Goal: Communication & Community: Answer question/provide support

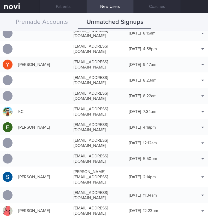
scroll to position [523, 0]
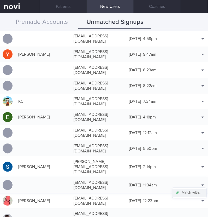
click at [192, 189] on button "Match with..." at bounding box center [190, 193] width 34 height 8
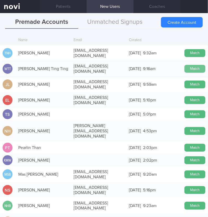
click at [185, 65] on button "Match" at bounding box center [195, 69] width 21 height 8
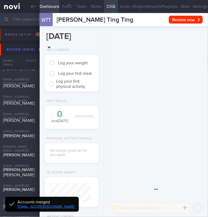
scroll to position [21, 41]
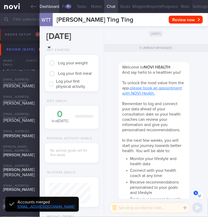
click at [195, 5] on button "Settings" at bounding box center [201, 6] width 16 height 13
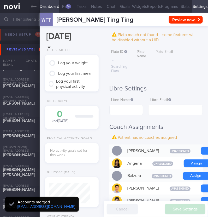
scroll to position [163, 0]
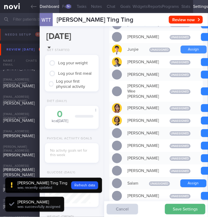
scroll to position [0, 0]
click at [186, 53] on button "Assign" at bounding box center [194, 50] width 26 height 8
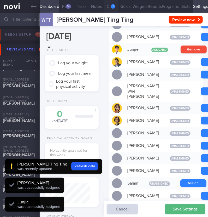
click at [111, 6] on div "1" at bounding box center [113, 6] width 4 height 4
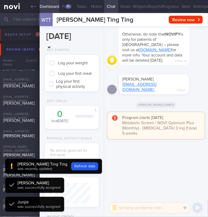
scroll to position [21, 41]
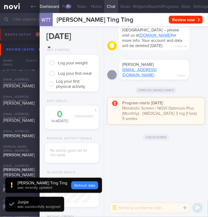
click at [78, 164] on div "Physical Activity Goals No activity goals set for this week" at bounding box center [72, 152] width 64 height 31
click at [81, 184] on button "Refresh data" at bounding box center [84, 186] width 27 height 8
type input "bee10be7fc757038c362975cd6a0e8f6"
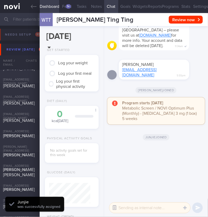
click at [117, 209] on button "button" at bounding box center [114, 207] width 9 height 9
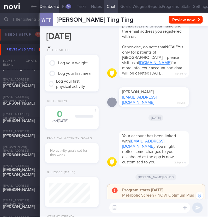
scroll to position [0, 0]
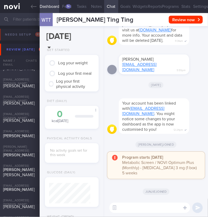
click at [158, 209] on textarea at bounding box center [150, 208] width 81 height 10
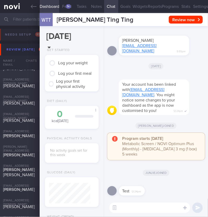
click at [170, 207] on textarea at bounding box center [150, 208] width 81 height 10
type textarea "hi:)"
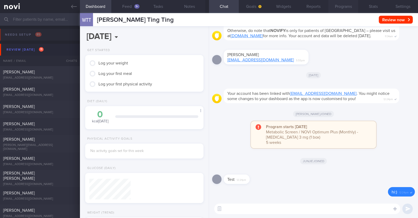
scroll to position [52, 104]
click at [208, 5] on button "Widgets" at bounding box center [284, 6] width 30 height 13
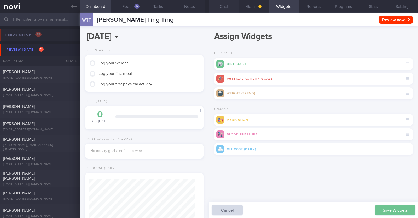
click at [208, 211] on button "Save Widgets" at bounding box center [395, 210] width 41 height 10
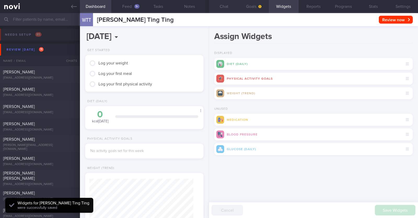
click at [208, 2] on button "Goals" at bounding box center [254, 6] width 30 height 13
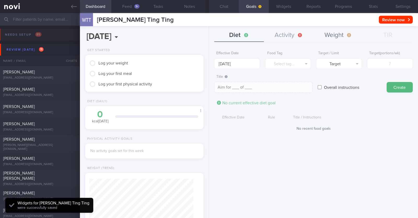
click at [208, 31] on button "Weight" at bounding box center [339, 35] width 50 height 13
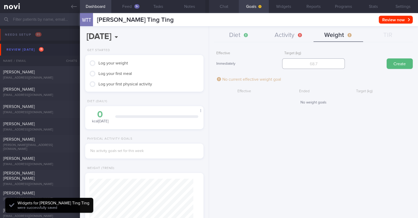
click at [208, 66] on input "number" at bounding box center [313, 63] width 63 height 10
type input "64.1"
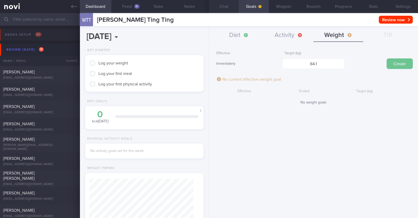
click at [208, 64] on button "Create" at bounding box center [400, 63] width 26 height 10
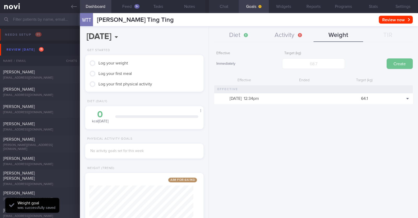
scroll to position [59, 104]
click at [208, 38] on button "Activity" at bounding box center [289, 35] width 50 height 13
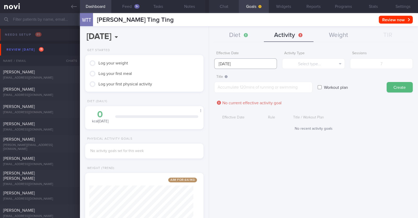
click at [208, 64] on input "[DATE]" at bounding box center [245, 63] width 63 height 10
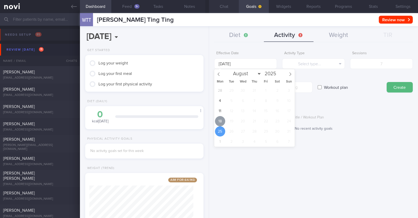
click at [208, 117] on span "18" at bounding box center [220, 121] width 10 height 10
type input "[DATE]"
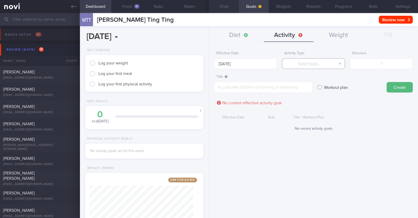
click at [208, 61] on button "Select type..." at bounding box center [313, 63] width 63 height 10
click at [208, 96] on button "Steps" at bounding box center [314, 97] width 62 height 8
click at [208, 65] on input "number" at bounding box center [381, 63] width 63 height 10
type input "56000"
click at [208, 88] on textarea at bounding box center [263, 87] width 98 height 11
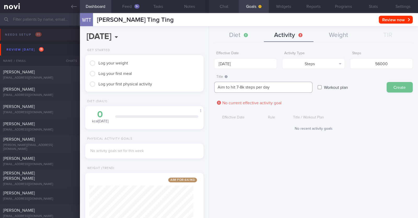
type textarea "Aim to hit 7-8k steps per day"
click at [208, 84] on button "Create" at bounding box center [400, 87] width 26 height 10
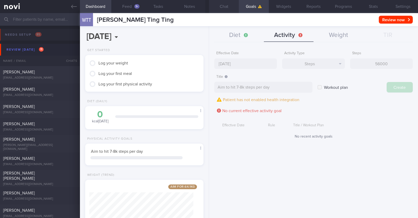
type input "[DATE]"
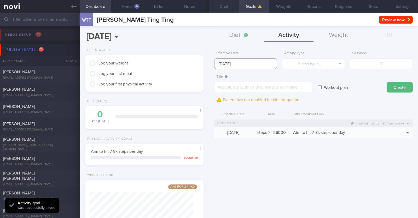
click at [208, 63] on input "[DATE]" at bounding box center [245, 63] width 63 height 10
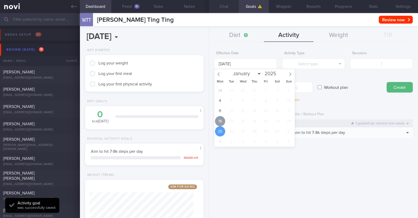
click at [208, 120] on span "18" at bounding box center [220, 121] width 10 height 10
type input "[DATE]"
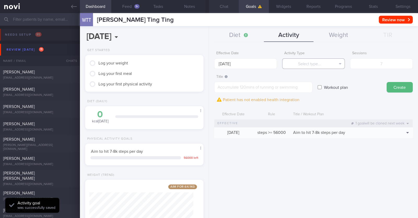
click at [208, 65] on button "Select type..." at bounding box center [313, 63] width 63 height 10
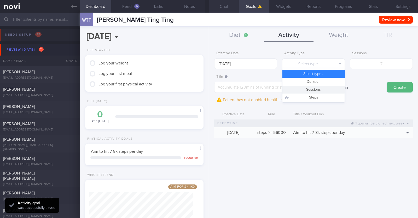
click at [208, 90] on button "Sessions" at bounding box center [314, 90] width 62 height 8
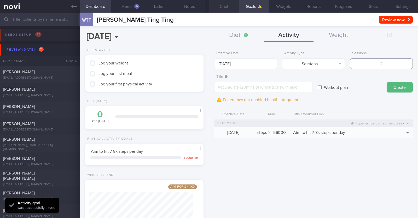
click at [208, 64] on input "number" at bounding box center [381, 63] width 63 height 10
type input "2"
click at [208, 89] on textarea at bounding box center [263, 87] width 98 height 11
paste textarea "Aim to do 2x strength training sessions per week. Body weight training - [Exerc…"
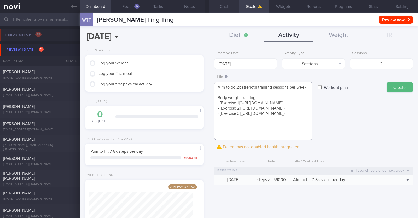
scroll to position [0, 0]
type textarea "Aim to do 2x strength training sessions per week. Body weight training - [Exerc…"
click at [208, 90] on button "Create" at bounding box center [400, 87] width 26 height 10
type input "[DATE]"
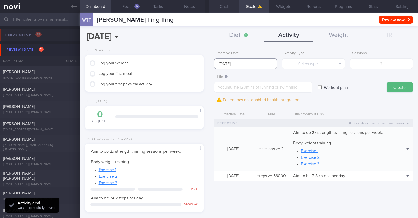
click at [208, 65] on input "[DATE]" at bounding box center [245, 63] width 63 height 10
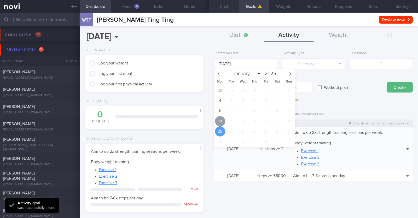
click at [208, 121] on span "18" at bounding box center [220, 121] width 10 height 10
type input "[DATE]"
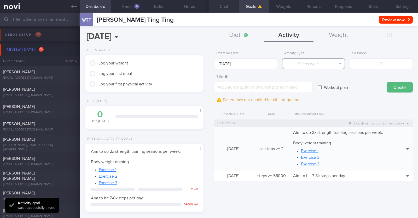
click at [208, 66] on button "Select type..." at bounding box center [313, 63] width 63 height 10
click at [208, 84] on div "Workout plan" at bounding box center [350, 82] width 64 height 20
click at [208, 31] on button "Diet" at bounding box center [239, 35] width 50 height 13
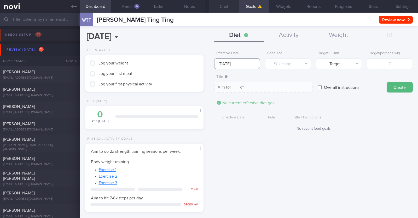
click at [208, 66] on input "[DATE]" at bounding box center [237, 63] width 46 height 10
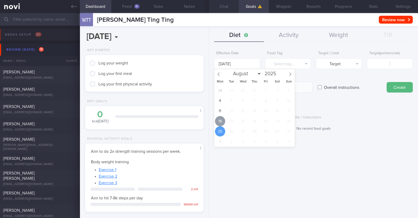
click at [208, 122] on span "18" at bounding box center [220, 121] width 10 height 10
type input "[DATE]"
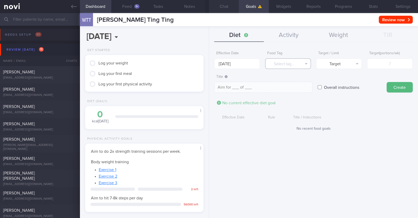
click at [208, 62] on button "Select tag..." at bounding box center [288, 63] width 46 height 10
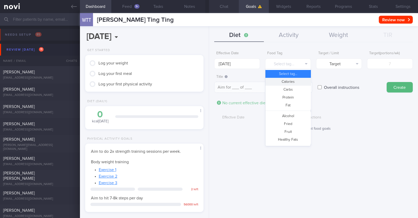
click at [208, 79] on button "Calories" at bounding box center [288, 82] width 45 height 8
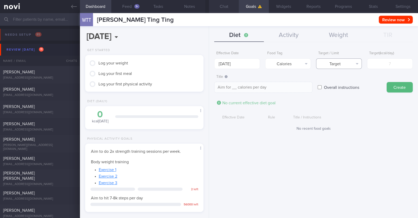
click at [208, 64] on button "Target" at bounding box center [339, 63] width 46 height 10
click at [208, 82] on button "Limit" at bounding box center [339, 82] width 45 height 8
type textarea "Keep to __ calories per day"
click at [208, 61] on input "number" at bounding box center [390, 63] width 46 height 10
type input "1"
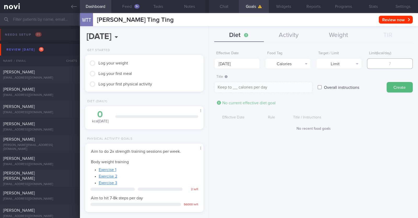
type textarea "Keep to 1 calories per day"
type input "13"
type textarea "Keep to 13 calories per day"
type input "130"
type textarea "Keep to 130 calories per day"
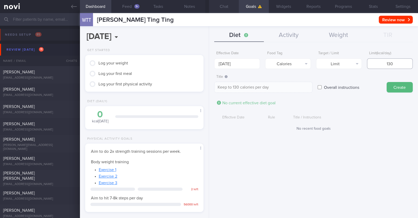
type input "1300"
type textarea "Keep to 1300 calories per day"
type input "1300"
click at [208, 83] on button "Create" at bounding box center [400, 87] width 26 height 10
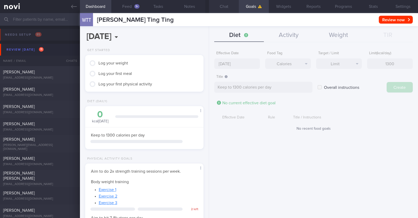
type input "[DATE]"
type textarea "Aim for ___ of ___"
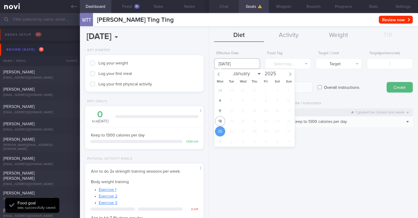
click at [208, 61] on input "[DATE]" at bounding box center [237, 63] width 46 height 10
click at [208, 118] on span "18" at bounding box center [220, 121] width 10 height 10
type input "[DATE]"
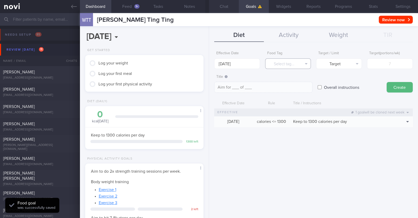
click at [208, 61] on button "Select tag..." at bounding box center [288, 63] width 46 height 10
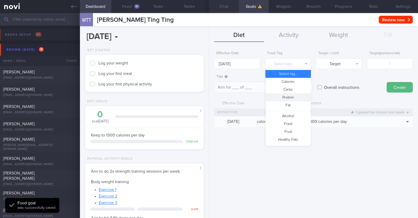
click at [208, 99] on button "Protein" at bounding box center [288, 97] width 45 height 8
type textarea "Aim for __g of protein per day"
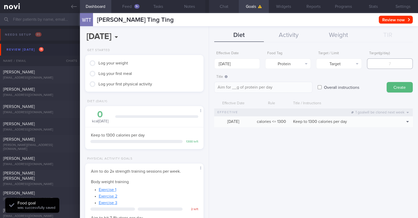
click at [208, 62] on input "number" at bounding box center [390, 63] width 46 height 10
type input "7"
type textarea "Aim for 7g of protein per day"
type input "70"
type textarea "Aim for 70g of protein per day"
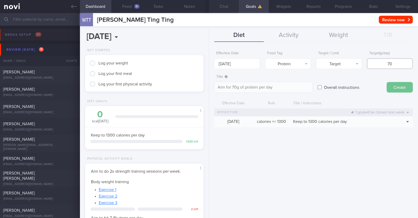
type input "70"
click at [208, 84] on button "Create" at bounding box center [400, 87] width 26 height 10
type input "[DATE]"
type textarea "Aim for ___ of ___"
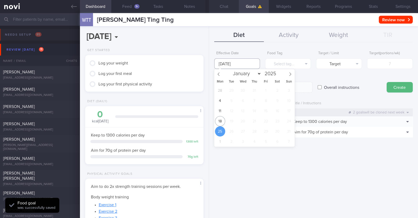
click at [208, 62] on input "[DATE]" at bounding box center [237, 63] width 46 height 10
click at [208, 117] on span "18" at bounding box center [220, 121] width 10 height 10
type input "[DATE]"
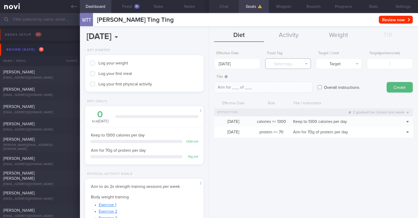
click at [208, 62] on button "Select tag..." at bounding box center [288, 63] width 46 height 10
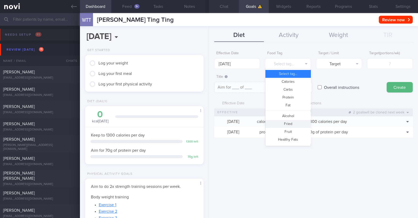
click at [208, 125] on button "Fried" at bounding box center [288, 124] width 45 height 8
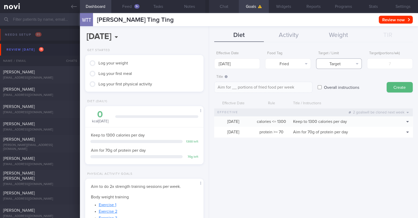
click at [208, 61] on button "Target" at bounding box center [339, 63] width 46 height 10
click at [208, 79] on button "Limit" at bounding box center [339, 82] width 45 height 8
type textarea "Keep to __ portions of fried food per week"
click at [208, 62] on input "number" at bounding box center [390, 63] width 46 height 10
type input "2"
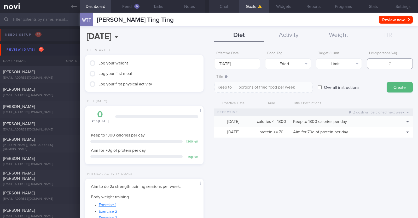
type textarea "Keep to 2 portions of fried food per week"
type input "2"
click at [208, 86] on button "Create" at bounding box center [400, 87] width 26 height 10
type input "[DATE]"
type textarea "Aim for ___ of ___"
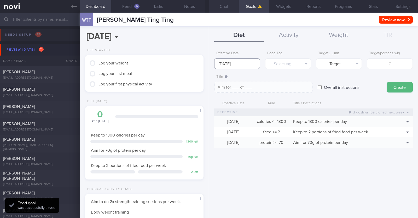
click at [208, 63] on input "25 Aug 2025" at bounding box center [237, 63] width 46 height 10
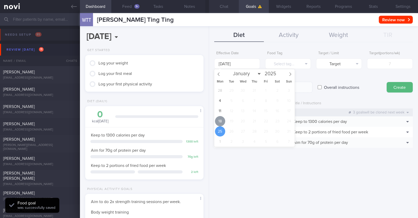
click at [208, 120] on span "18" at bounding box center [220, 121] width 10 height 10
type input "[DATE]"
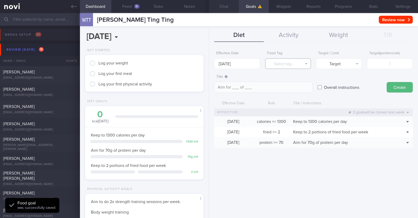
click at [208, 62] on button "Select tag..." at bounding box center [288, 63] width 46 height 10
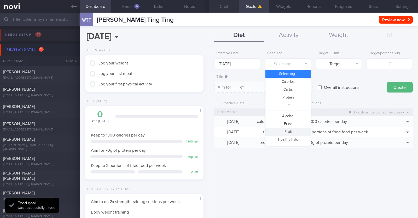
click at [208, 130] on button "Fruit" at bounding box center [288, 132] width 45 height 8
type textarea "Aim for __ portions of fruits per week"
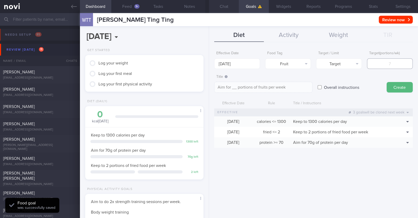
click at [208, 66] on input "number" at bounding box center [390, 63] width 46 height 10
type input "1"
type textarea "Aim for 1 portions of fruits per week"
type input "14"
type textarea "Aim for 14 portions of fruits per week"
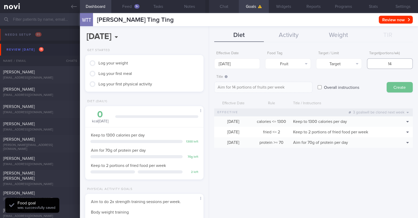
type input "14"
click at [208, 87] on button "Create" at bounding box center [400, 87] width 26 height 10
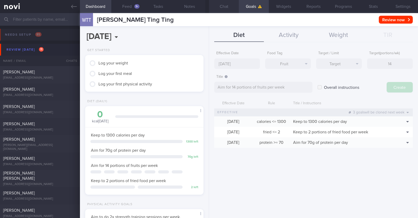
type input "25 Aug 2025"
type textarea "Aim for ___ of ___"
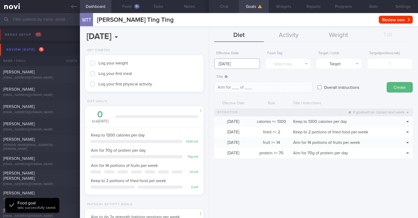
click at [208, 62] on input "25 Aug 2025" at bounding box center [237, 63] width 46 height 10
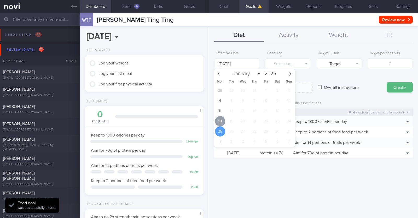
click at [208, 120] on span "18" at bounding box center [220, 121] width 10 height 10
type input "[DATE]"
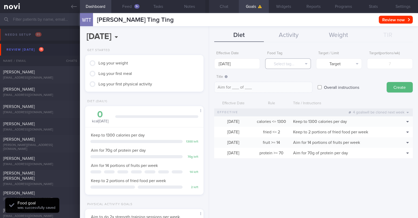
click at [208, 59] on button "Select tag..." at bounding box center [288, 63] width 46 height 10
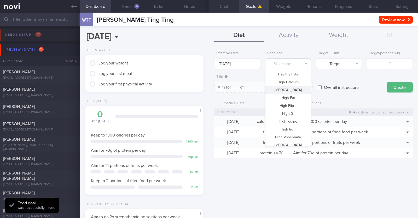
scroll to position [156, 0]
click at [208, 124] on button "Vegetable" at bounding box center [288, 125] width 45 height 8
type textarea "Aim for __ portions of vegetables per week"
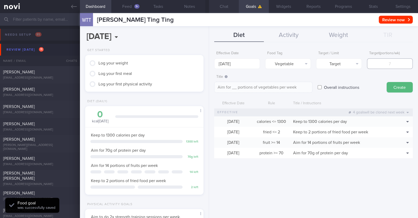
click at [208, 63] on input "number" at bounding box center [390, 63] width 46 height 10
type input "1"
type textarea "Aim for 1 portions of vegetables per week"
type input "14"
type textarea "Aim for 14 portions of vegetables per week"
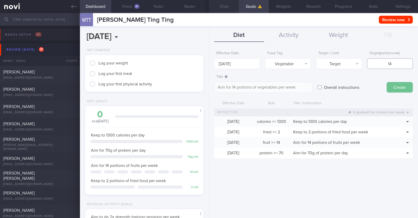
type input "14"
click at [208, 87] on button "Create" at bounding box center [400, 87] width 26 height 10
type input "25 Aug 2025"
type textarea "Aim for ___ of ___"
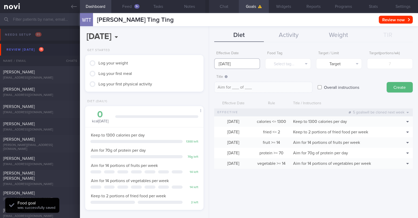
click at [208, 63] on input "25 Aug 2025" at bounding box center [237, 63] width 46 height 10
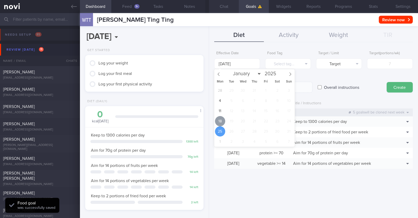
drag, startPoint x: 220, startPoint y: 118, endPoint x: 306, endPoint y: 99, distance: 88.0
click at [208, 118] on span "18" at bounding box center [220, 121] width 10 height 10
type input "[DATE]"
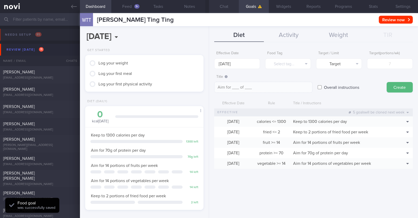
click at [208, 88] on input "Overall instructions" at bounding box center [320, 87] width 4 height 10
checkbox input "true"
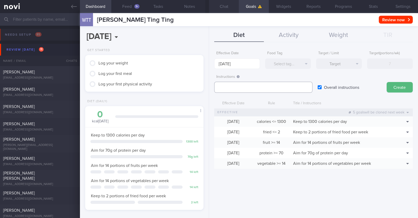
click at [208, 88] on textarea at bounding box center [263, 87] width 98 height 11
paste textarea "Aim to consume xxL of fluids per day (Choose water first)"
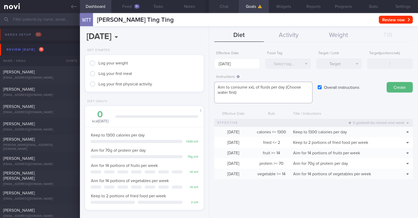
scroll to position [0, 0]
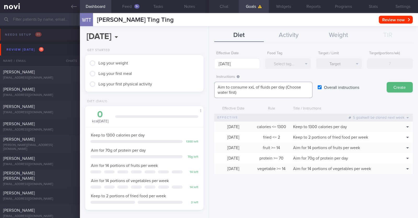
drag, startPoint x: 252, startPoint y: 85, endPoint x: 274, endPoint y: 81, distance: 22.4
click at [208, 85] on textarea "Aim to consume xxL of fluids per day (Choose water first)" at bounding box center [263, 90] width 98 height 16
paste textarea "1.9-2.2"
type textarea "Aim to consume 1.9-2.2L of fluids per day (Choose water first)"
click at [208, 89] on button "Create" at bounding box center [400, 87] width 26 height 10
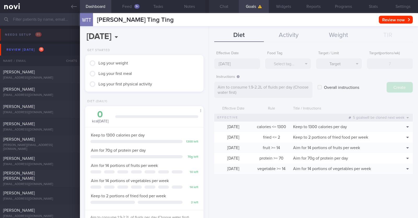
type input "25 Aug 2025"
type textarea "Aim for ___ of ___"
checkbox input "false"
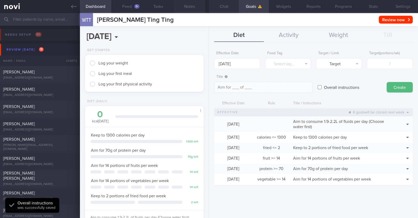
click at [184, 6] on button "Notes" at bounding box center [189, 6] width 31 height 13
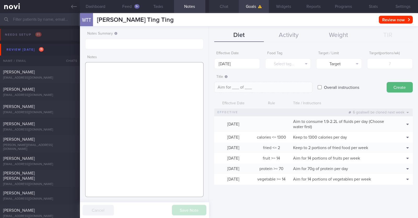
click at [162, 111] on textarea at bounding box center [144, 129] width 118 height 135
paste textarea "Co-morbidities HTN Hepatic steatosis Gastritis Recent endoscopic evaluation and…"
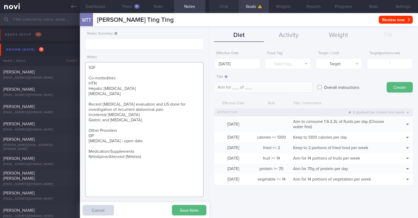
drag, startPoint x: 88, startPoint y: 129, endPoint x: 177, endPoint y: 145, distance: 90.7
click at [177, 145] on textarea "52F Co-morbidities HTN Hepatic steatosis Gastritis Recent endoscopic evaluation…" at bounding box center [144, 129] width 118 height 135
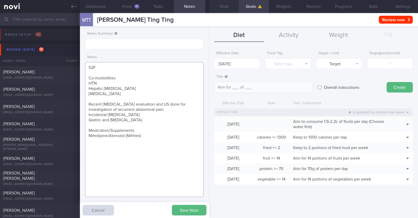
click at [119, 80] on textarea "52F Co-morbidities HTN Hepatic steatosis Gastritis Recent endoscopic evaluation…" at bounding box center [144, 129] width 118 height 135
click at [140, 132] on textarea "52F Co-morbidities: HTN Hepatic steatosis Gastritis Recent endoscopic evaluatio…" at bounding box center [144, 129] width 118 height 135
click at [153, 137] on textarea "52F Co-morbidities: HTN Hepatic steatosis Gastritis Recent endoscopic evaluatio…" at bounding box center [144, 129] width 118 height 135
paste textarea "Rybelsus 3mg OM x 1/12"
type textarea "52F Co-morbidities: HTN Hepatic steatosis Gastritis Recent endoscopic evaluatio…"
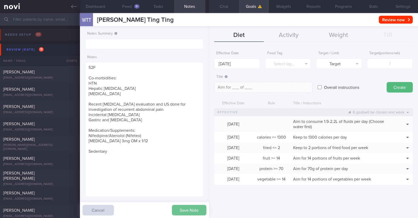
click at [193, 211] on button "Save Note" at bounding box center [189, 210] width 35 height 10
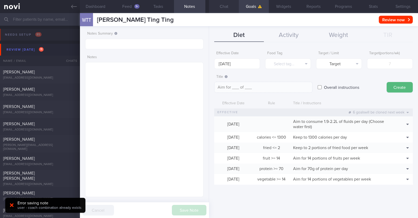
click at [12, 204] on icon at bounding box center [12, 205] width 4 height 4
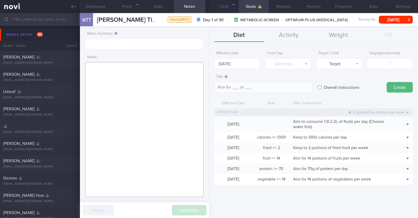
click at [114, 73] on textarea at bounding box center [144, 129] width 118 height 135
paste textarea "Rybelsus 3mg OM x 1/12"
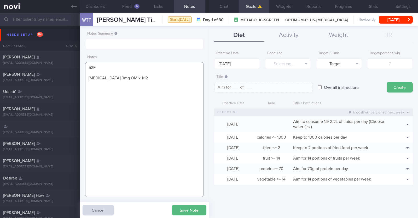
click at [114, 73] on textarea "52F Rybelsus 3mg OM x 1/12" at bounding box center [144, 129] width 118 height 135
paste textarea "Co-morbidities HTN Hepatic steatosis Gastritis Recent endoscopic evaluation and…"
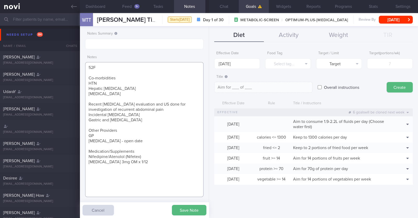
click at [121, 77] on textarea "52F Co-morbidities HTN Hepatic steatosis Gastritis Recent endoscopic evaluation…" at bounding box center [144, 129] width 118 height 135
drag, startPoint x: 89, startPoint y: 127, endPoint x: 167, endPoint y: 142, distance: 79.1
click at [167, 142] on textarea "52F Co-morbidities: HTN Hepatic steatosis Gastritis Recent endoscopic evaluatio…" at bounding box center [144, 129] width 118 height 135
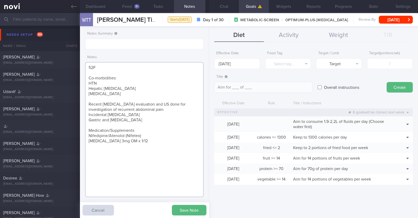
click at [135, 128] on textarea "52F Co-morbidities: HTN Hepatic steatosis Gastritis Recent endoscopic evaluatio…" at bounding box center [144, 129] width 118 height 135
click at [142, 142] on textarea "52F Co-morbidities: HTN Hepatic steatosis Gastritis Recent endoscopic evaluatio…" at bounding box center [144, 129] width 118 height 135
click at [89, 150] on textarea "52F Co-morbidities: HTN Hepatic steatosis Gastritis Recent endoscopic evaluatio…" at bounding box center [144, 129] width 118 height 135
type textarea "52F Co-morbidities: HTN Hepatic steatosis Gastritis Recent endoscopic evaluatio…"
click at [181, 207] on button "Save Note" at bounding box center [189, 210] width 35 height 10
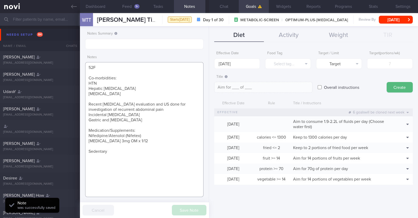
click at [170, 171] on textarea "52F Co-morbidities: HTN Hepatic steatosis Gastritis Recent endoscopic evaluatio…" at bounding box center [144, 129] width 118 height 135
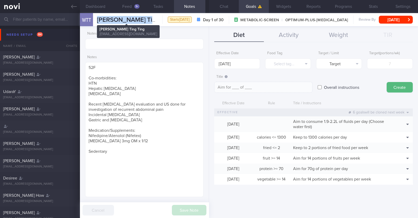
drag, startPoint x: 156, startPoint y: 17, endPoint x: 97, endPoint y: 18, distance: 59.6
click at [97, 18] on div "WTT Winnie Tan Ting Ting Winnie Tan Ting Ting wtttan@gmail.com Starts today Day…" at bounding box center [249, 19] width 338 height 13
copy span "Winnie Tan Ting Ting"
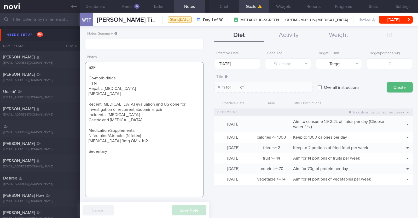
click at [116, 151] on textarea "52F Co-morbidities: HTN Hepatic steatosis Gastritis Recent endoscopic evaluatio…" at bounding box center [144, 129] width 118 height 135
click at [226, 10] on button "Chat" at bounding box center [224, 6] width 30 height 13
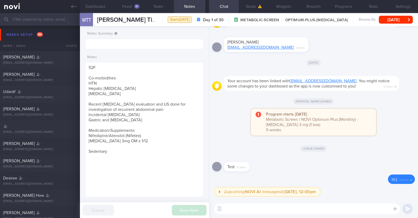
click at [227, 205] on textarea at bounding box center [307, 208] width 186 height 10
paste textarea "Hi [patient’s name]! This is Charlotte, the dietitian. It was nice meeting you …"
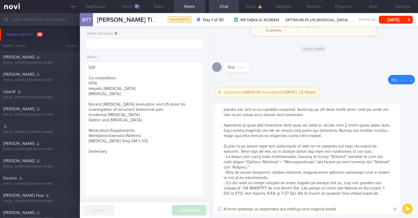
scroll to position [15, 0]
click at [249, 204] on textarea at bounding box center [307, 159] width 186 height 110
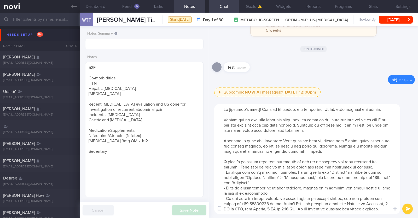
scroll to position [0, 0]
click at [258, 110] on textarea at bounding box center [307, 159] width 186 height 110
drag, startPoint x: 220, startPoint y: 138, endPoint x: 374, endPoint y: 158, distance: 154.8
click at [374, 158] on textarea at bounding box center [307, 159] width 186 height 110
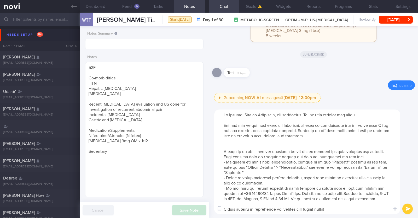
type textarea "Hi Winnie! This is Charlotte, the dietitian. It was nice meeting you today. Ple…"
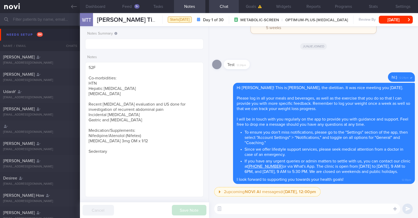
paste textarea "Here is a summary of what we discussed: Basics of Weight Management - Diet: A w…"
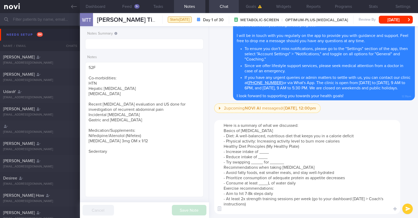
click at [343, 139] on textarea "Here is a summary of what we discussed: Basics of Weight Management - Diet: A w…" at bounding box center [307, 167] width 186 height 94
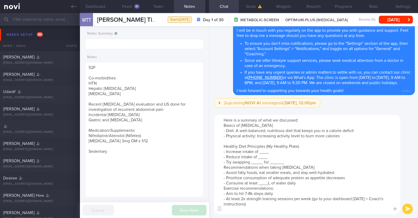
drag, startPoint x: 302, startPoint y: 145, endPoint x: 269, endPoint y: 146, distance: 32.7
click at [269, 146] on textarea "Here is a summary of what we discussed: Basics of Weight Management - Diet: A w…" at bounding box center [307, 164] width 186 height 99
click at [272, 154] on textarea "Here is a summary of what we discussed: Basics of Weight Management - Diet: A w…" at bounding box center [307, 164] width 186 height 99
click at [269, 157] on textarea "Here is a summary of what we discussed: Basics of Weight Management - Diet: A w…" at bounding box center [307, 164] width 186 height 99
drag, startPoint x: 263, startPoint y: 162, endPoint x: 251, endPoint y: 161, distance: 11.5
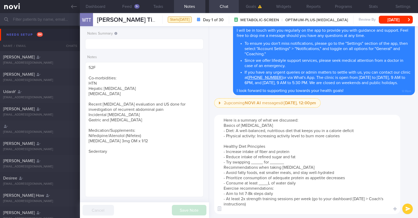
click at [251, 161] on textarea "Here is a summary of what we discussed: Basics of Weight Management - Diet: A w…" at bounding box center [307, 164] width 186 height 99
drag, startPoint x: 292, startPoint y: 162, endPoint x: 278, endPoint y: 163, distance: 13.6
click at [278, 163] on textarea "Here is a summary of what we discussed: Basics of Weight Management - Diet: A w…" at bounding box center [307, 164] width 186 height 99
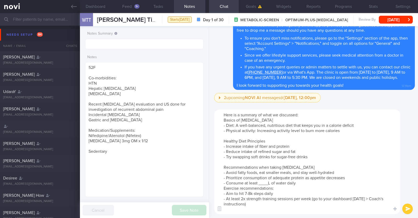
click at [271, 185] on textarea "Here is a summary of what we discussed: Basics of Weight Management - Diet: A w…" at bounding box center [307, 161] width 186 height 104
paste textarea "1.9-2.2"
click at [304, 184] on textarea "Here is a summary of what we discussed: Basics of Weight Management - Diet: A w…" at bounding box center [307, 161] width 186 height 104
type textarea "Here is a summary of what we discussed: Basics of Weight Management - Diet: A w…"
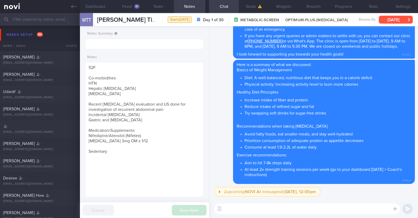
click at [399, 18] on button "[DATE]" at bounding box center [396, 20] width 34 height 8
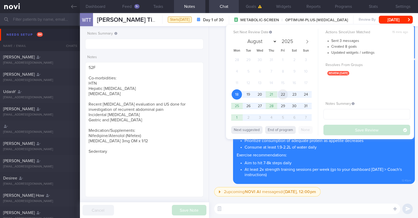
click at [281, 93] on span "22" at bounding box center [283, 94] width 10 height 10
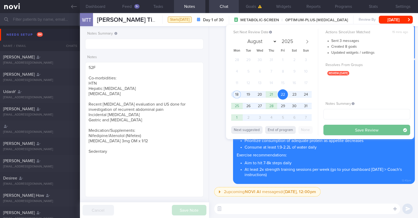
click at [339, 129] on button "Save Review" at bounding box center [367, 130] width 87 height 10
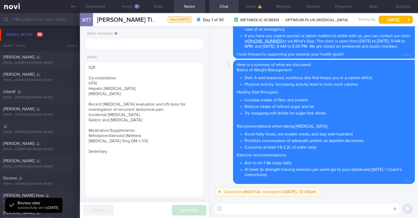
click at [225, 125] on div "Delete Here is a summary of what we discussed: Basics of Weight Management Diet…" at bounding box center [313, 122] width 203 height 124
click at [12, 31] on div "Needs setup 84" at bounding box center [24, 34] width 39 height 7
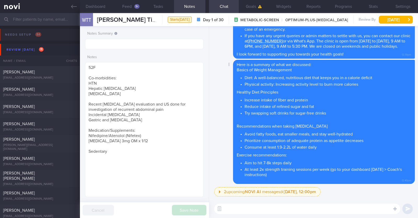
click at [226, 134] on div "Delete Here is a summary of what we discussed: Basics of Weight Management Diet…" at bounding box center [313, 122] width 203 height 124
click at [48, 92] on div "Nisha Kaur nishauwc@gapps.uwcsea.edu.sg" at bounding box center [40, 92] width 80 height 10
type textarea "49F Comorbidities: HLD Endometriosis and had a hysterectomy in January 2024 Hig…"
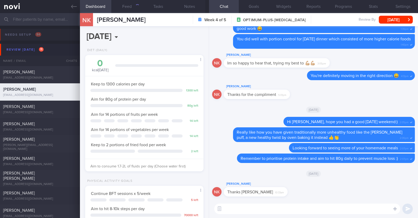
scroll to position [59, 104]
click at [122, 5] on button "Feed 375" at bounding box center [126, 6] width 31 height 13
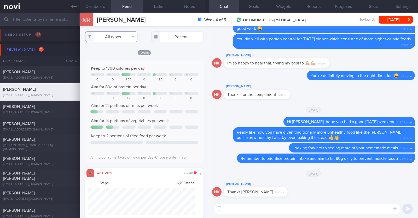
click at [128, 38] on button "All types" at bounding box center [111, 36] width 52 height 10
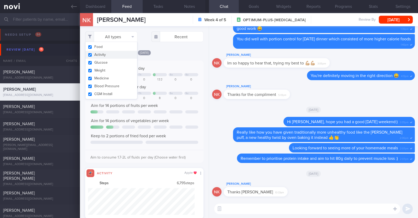
click at [110, 57] on button "Activity" at bounding box center [112, 55] width 52 height 8
checkbox input "false"
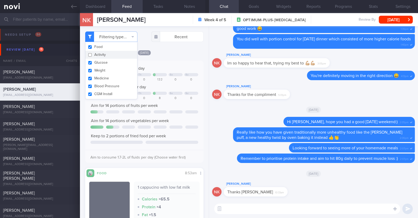
click at [160, 54] on div "[DATE]" at bounding box center [144, 52] width 118 height 5
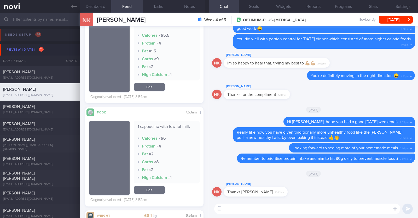
scroll to position [120, 0]
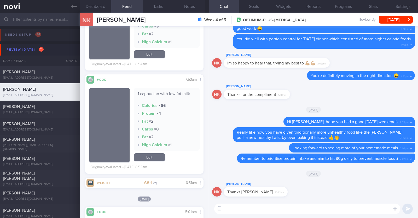
click at [354, 208] on textarea at bounding box center [307, 208] width 186 height 10
type textarea "Hi Nisha, hope you had a restful weekend"
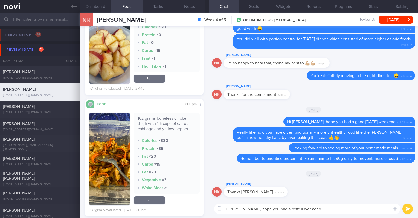
scroll to position [523, 0]
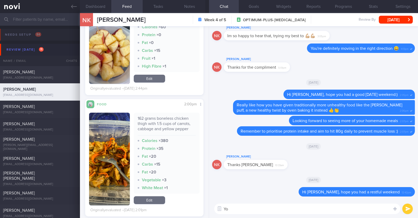
type textarea "Y"
click at [340, 210] on textarea "The chicken salad you had last Wednesday was wonderful as it incorporated" at bounding box center [307, 208] width 186 height 10
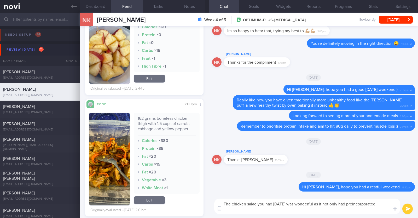
scroll to position [0, 0]
click at [260, 212] on textarea "The chicken salad you had last Wednesday was wonderful as it not only had prote…" at bounding box center [307, 205] width 186 height 15
paste textarea "👍"
type textarea "The chicken salad you had last Wednesday was wonderful as it not only had prote…"
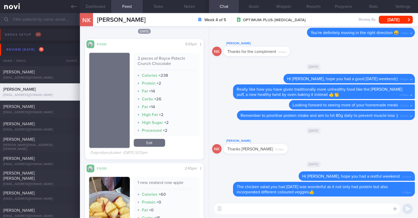
scroll to position [327, 0]
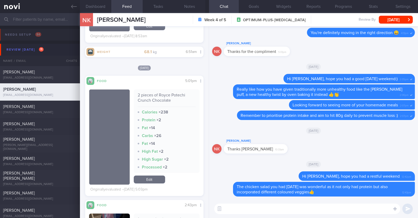
click at [245, 211] on textarea at bounding box center [307, 208] width 186 height 10
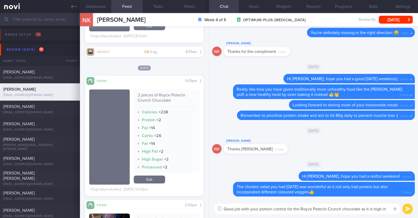
scroll to position [0, 0]
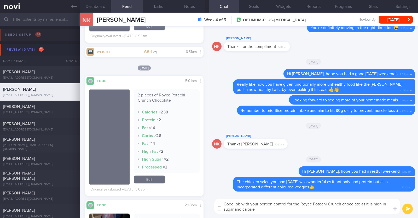
type textarea "Good job with your portion control for the Royce Potechi Crunch chocolate as it…"
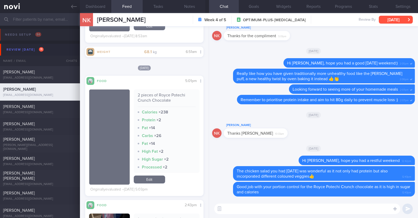
click at [397, 22] on button "[DATE]" at bounding box center [396, 20] width 34 height 8
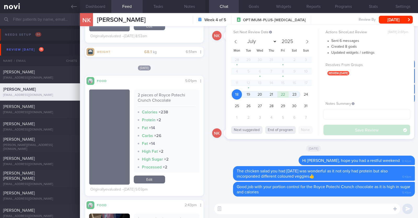
click at [220, 49] on div "[DATE]" at bounding box center [313, 50] width 203 height 15
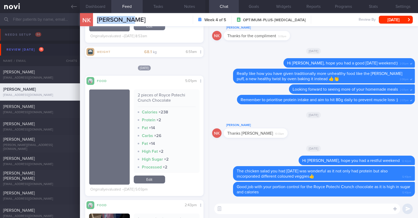
drag, startPoint x: 128, startPoint y: 19, endPoint x: 95, endPoint y: 20, distance: 32.5
click at [95, 20] on div "NK Nisha Kaur Nisha Kaur nishauwc@gapps.uwcsea.edu.sg Week 4 of 5 OPTIMUM-PLUS-…" at bounding box center [249, 19] width 338 height 13
copy span "[PERSON_NAME]"
click at [185, 8] on button "Notes" at bounding box center [189, 6] width 31 height 13
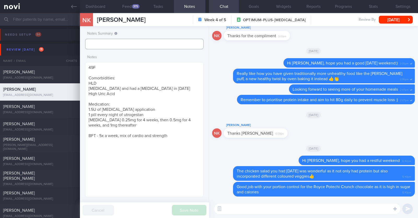
click at [139, 41] on input "text" at bounding box center [144, 44] width 118 height 10
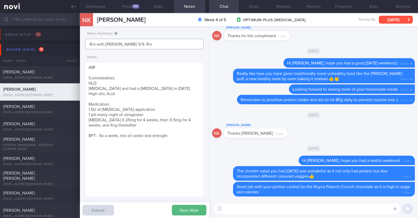
type input "R/v with Dr Kyle 5/9. R/v"
click at [393, 19] on button "[DATE]" at bounding box center [396, 20] width 34 height 8
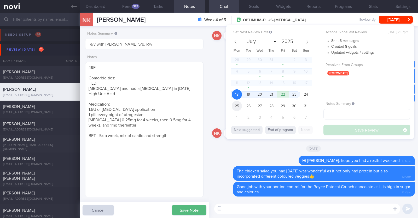
click at [237, 105] on span "25" at bounding box center [237, 106] width 10 height 10
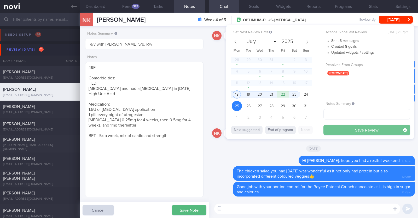
click at [340, 131] on button "Save Review" at bounding box center [367, 130] width 87 height 10
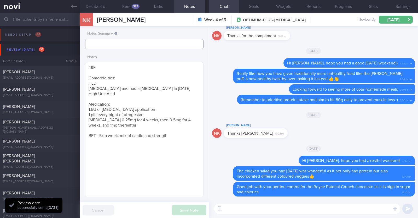
click at [154, 42] on input "text" at bounding box center [144, 44] width 118 height 10
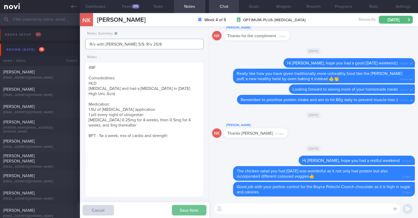
type input "R/v with [PERSON_NAME] 5/9. R/v 25/8"
click at [183, 211] on button "Save Note" at bounding box center [189, 210] width 35 height 10
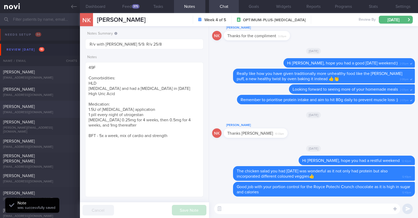
click at [56, 112] on div "[EMAIL_ADDRESS][DOMAIN_NAME]" at bounding box center [40, 112] width 74 height 4
type input "R/v with Dr [PERSON_NAME] on 27/8."
type textarea "27F Co-morbidities: Acne vulgaris Health screen 2024 - nad Medication/Supplemen…"
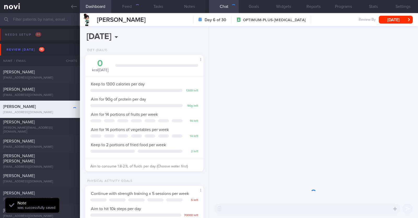
scroll to position [59, 104]
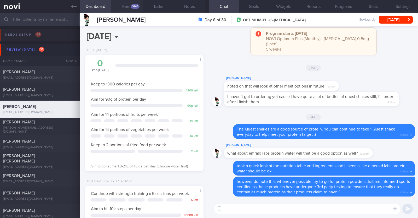
click at [127, 6] on button "Feed 1643" at bounding box center [126, 6] width 31 height 13
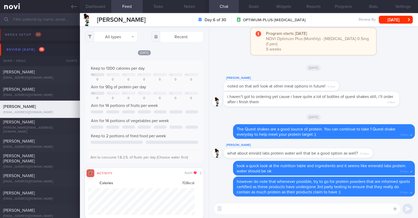
scroll to position [27, 107]
click at [123, 39] on button "All types" at bounding box center [111, 36] width 52 height 10
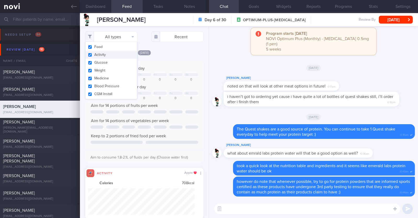
click at [123, 51] on button "Activity" at bounding box center [112, 55] width 52 height 8
checkbox input "false"
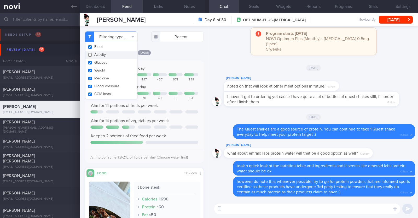
click at [180, 52] on div "[DATE]" at bounding box center [144, 52] width 118 height 5
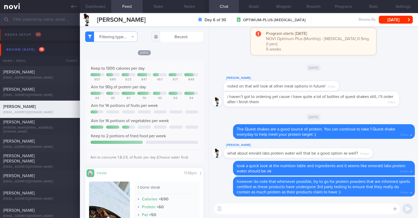
scroll to position [32, 0]
select select "7"
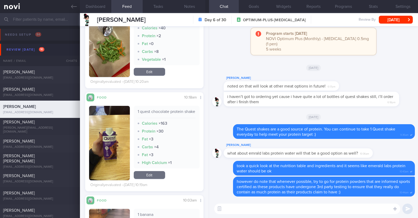
scroll to position [1013, 0]
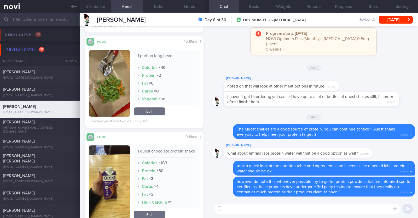
click at [277, 212] on textarea at bounding box center [307, 208] width 186 height 10
click at [228, 206] on textarea "HI [PERSON_NAME]," at bounding box center [307, 208] width 186 height 10
click at [247, 207] on textarea "Hi [PERSON_NAME]," at bounding box center [307, 208] width 186 height 10
click at [254, 208] on textarea "Hi [PERSON_NAME], [PERSON_NAME] had a restful" at bounding box center [307, 208] width 186 height 10
click at [313, 212] on textarea "Hi [PERSON_NAME], hope you had a restful" at bounding box center [307, 208] width 186 height 10
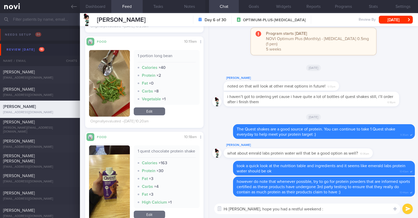
type textarea "Hi [PERSON_NAME], hope you had a restful weekend :)"
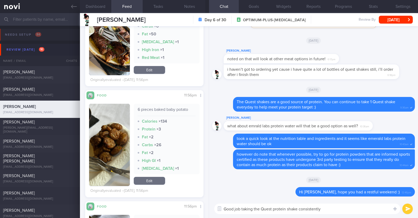
scroll to position [0, 0]
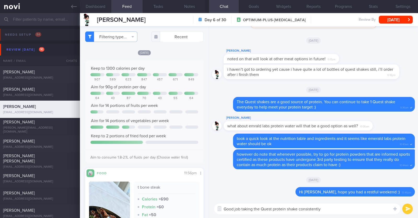
click at [324, 207] on textarea "Good job taking the Quest protein shake consistently" at bounding box center [307, 208] width 186 height 10
type textarea "Good job taking the Quest protein shake consistently"
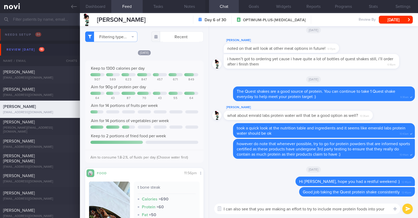
type textarea "I can also see that you are making an effort to try to include more protein foo…"
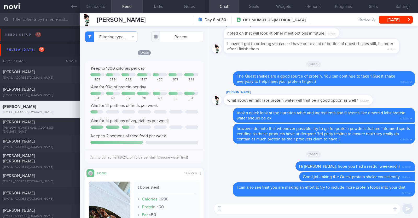
click at [281, 208] on textarea at bounding box center [307, 208] width 186 height 10
paste textarea "Try to choose lean proteins over fried/breaded/saucy/oily/processed/fatty forms…"
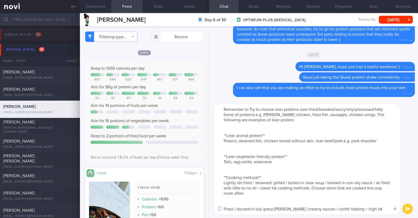
click at [249, 110] on textarea "Remember to Try to choose lean proteins over fried/breaded/saucy/oily/processed…" at bounding box center [307, 159] width 186 height 110
type textarea "Remember to choose lean proteins over fried/breaded/saucy/oily/processed/fatty …"
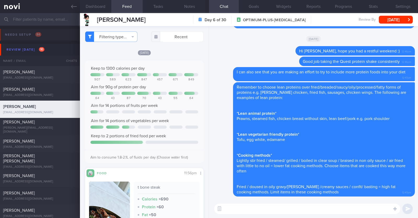
paste textarea "Here are some examples of how much protein is contained in various foods: - 150…"
type textarea "Here are some examples of how much protein is contained in various foods: - 150…"
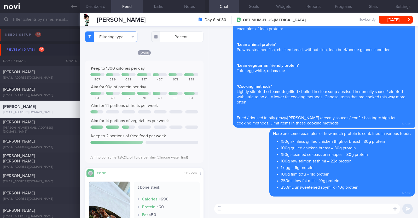
click at [228, 205] on textarea at bounding box center [307, 208] width 186 height 10
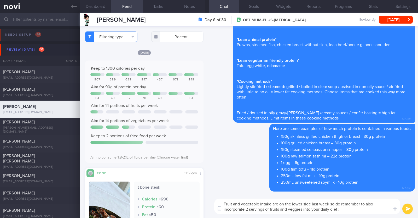
type textarea "Fruit and vegetable intake are on the lower side last week so do remember to al…"
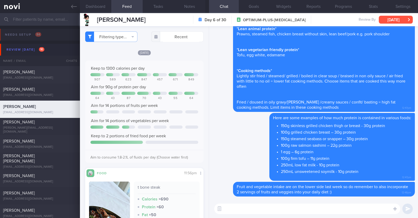
click at [392, 18] on button "[DATE]" at bounding box center [396, 20] width 34 height 8
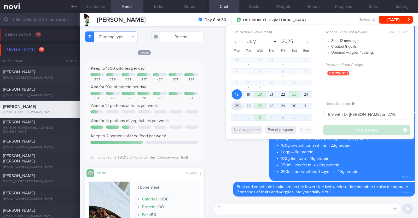
click at [240, 104] on span "25" at bounding box center [237, 106] width 10 height 10
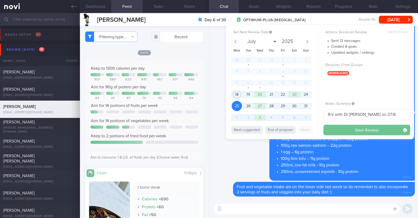
click at [357, 132] on button "Save Review" at bounding box center [367, 130] width 87 height 10
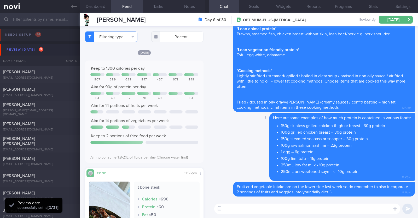
click at [233, 156] on div "Delete Here are some examples of how much protein is contained in various foods…" at bounding box center [313, 147] width 203 height 69
click at [50, 126] on div "[PERSON_NAME] [EMAIL_ADDRESS][DOMAIN_NAME]" at bounding box center [40, 126] width 80 height 10
type input "Program ends 12/6, r/v with [PERSON_NAME] on 13/6"
type textarea "47F PMHx: [MEDICAL_DATA] Ryblesus 14mg Weight training 3 times per week (30-40 …"
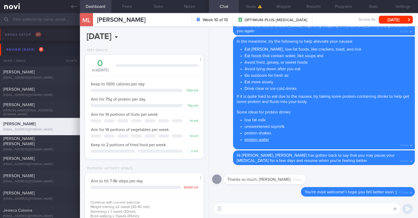
click at [238, 208] on textarea at bounding box center [307, 208] width 186 height 10
type textarea "Hi [PERSON_NAME], just checking in"
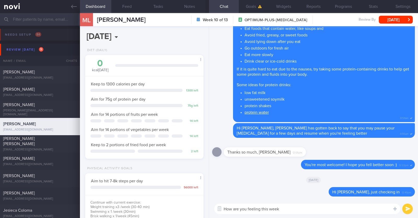
type textarea "How are you feeling this week?"
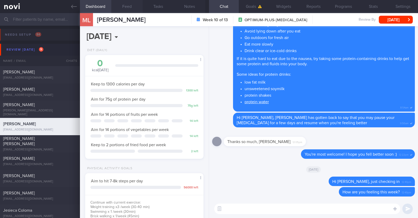
click at [131, 7] on button "Feed" at bounding box center [126, 6] width 31 height 13
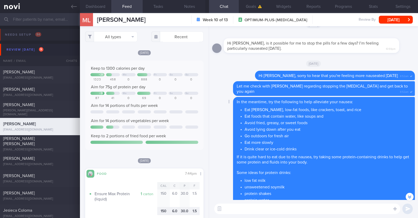
scroll to position [-32, 0]
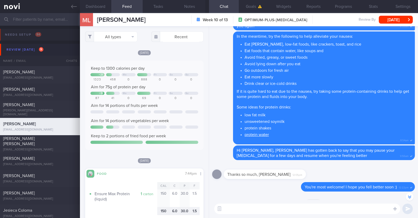
click at [264, 209] on textarea at bounding box center [307, 208] width 186 height 10
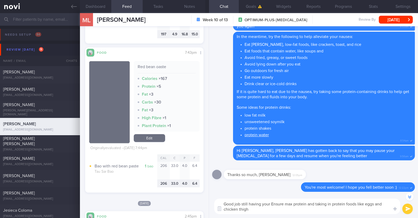
scroll to position [327, 0]
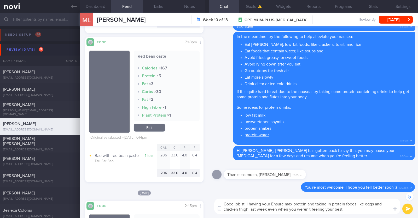
type textarea "Good job still having your Ensure max protein and taking in protein foods like …"
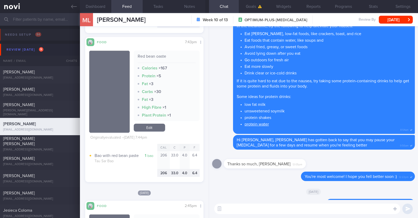
scroll to position [0, 0]
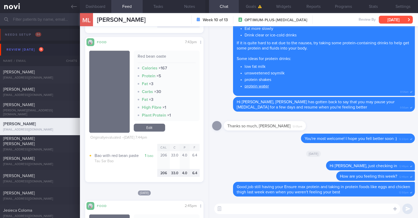
click at [398, 17] on button "[DATE]" at bounding box center [396, 20] width 34 height 8
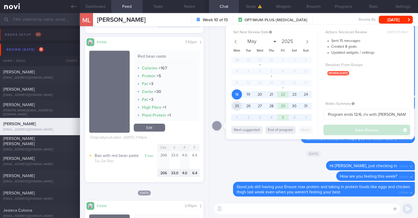
click at [238, 106] on span "25" at bounding box center [237, 106] width 10 height 10
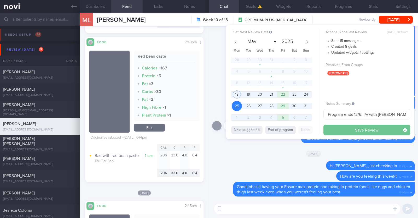
click at [348, 131] on button "Save Review" at bounding box center [367, 130] width 87 height 10
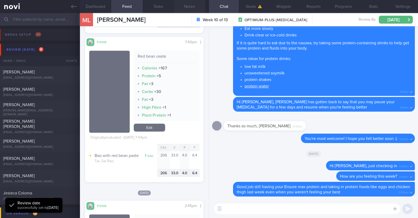
click at [190, 8] on button "Notes" at bounding box center [189, 6] width 31 height 13
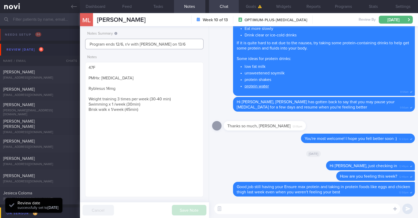
drag, startPoint x: 175, startPoint y: 43, endPoint x: 19, endPoint y: 31, distance: 156.9
click at [19, 31] on div "Patients New Users Coaches Assigned patients Assigned patients All active patie…" at bounding box center [209, 115] width 418 height 205
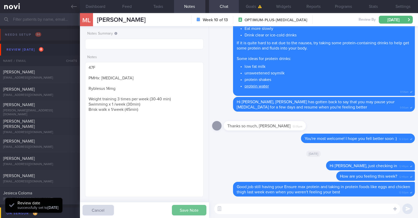
click at [180, 215] on button "Save Note" at bounding box center [189, 210] width 35 height 10
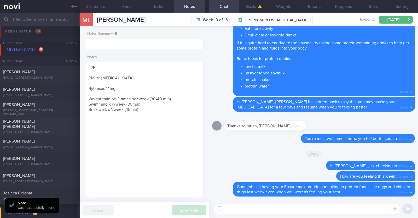
scroll to position [32, 0]
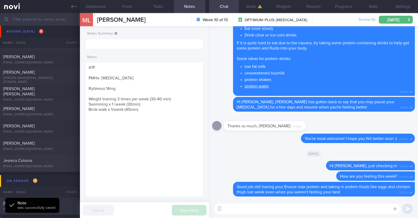
click at [31, 159] on span "Jesieca Coloma" at bounding box center [17, 160] width 29 height 4
type input "R/v with [PERSON_NAME] 2/9. R/v 18/8"
type textarea "43F Comorbidities: Pre-DM (dx 2023), hx of GDM, frequent UTI and [MEDICAL_DATA]…"
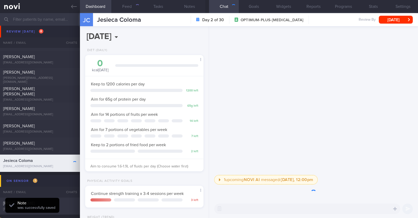
scroll to position [59, 104]
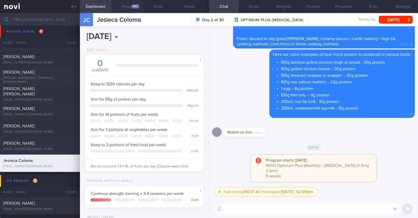
click at [128, 5] on button "Feed 692" at bounding box center [126, 6] width 31 height 13
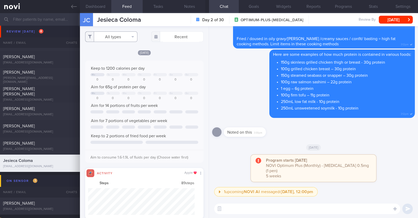
click at [128, 41] on button "All types" at bounding box center [111, 36] width 52 height 10
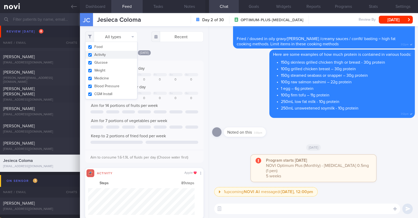
click at [116, 56] on button "Activity" at bounding box center [112, 55] width 52 height 8
checkbox input "false"
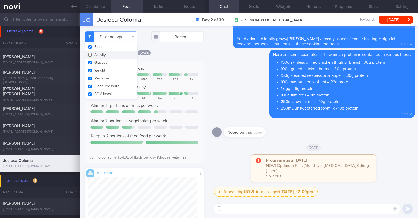
scroll to position [261500, 261451]
click at [170, 51] on div "[DATE]" at bounding box center [144, 52] width 118 height 5
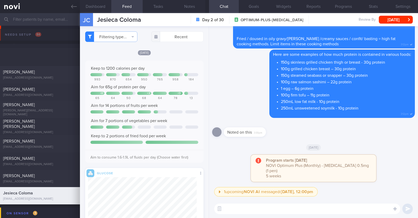
select select "7"
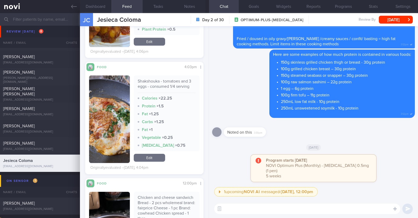
scroll to position [425, 0]
click at [153, 160] on link "Edit" at bounding box center [149, 158] width 31 height 8
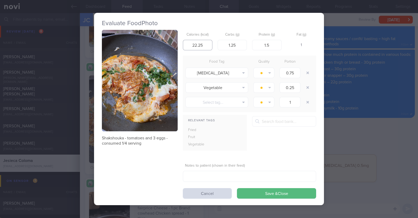
drag, startPoint x: 207, startPoint y: 48, endPoint x: 165, endPoint y: 35, distance: 43.9
click at [165, 35] on div "Shakshouka - tomatoes and 3 eggs - consumed 1/4 serving Calories (kcal) 22.25 C…" at bounding box center [209, 114] width 214 height 168
type input "155"
drag, startPoint x: 238, startPoint y: 47, endPoint x: 152, endPoint y: 20, distance: 89.8
click at [152, 20] on div "Evaluate Food Photo Shakshouka - tomatoes and 3 eggs - consumed 1/4 serving Cal…" at bounding box center [209, 109] width 230 height 192
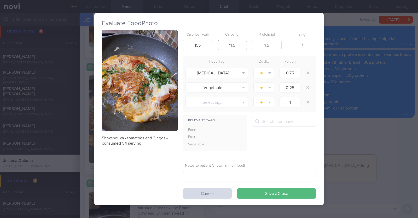
type input "11.5"
drag, startPoint x: 276, startPoint y: 46, endPoint x: 241, endPoint y: 29, distance: 38.4
click at [242, 29] on div "Evaluate Food Photo Shakshouka - tomatoes and 3 eggs - consumed 1/4 serving Cal…" at bounding box center [209, 109] width 230 height 192
type input "8.8"
click at [273, 157] on form "Calories (kcal) 155 Carbs (g) 11.5 Protein (g) 8.8 Fat (g) 8 Food Tag Quality P…" at bounding box center [249, 114] width 133 height 168
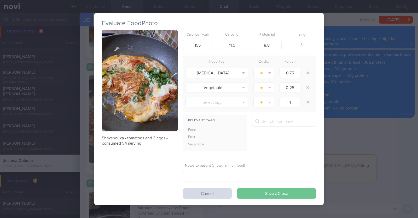
click at [266, 191] on button "Save & Close" at bounding box center [276, 193] width 79 height 10
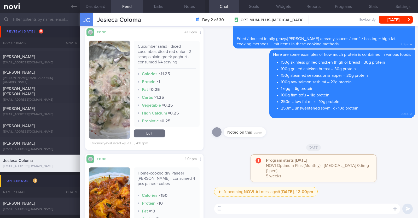
scroll to position [196, 0]
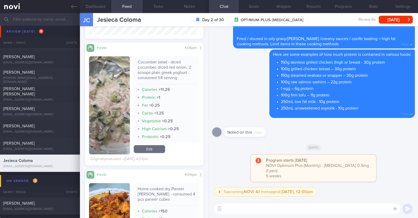
click at [156, 147] on link "Edit" at bounding box center [149, 149] width 31 height 8
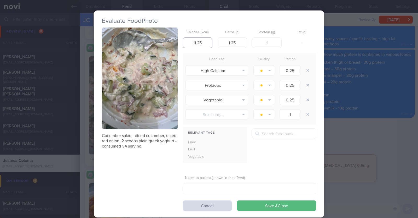
click at [200, 43] on input "11.25" at bounding box center [198, 42] width 30 height 10
type input "11.25"
click at [237, 200] on button "Save & Close" at bounding box center [276, 205] width 79 height 10
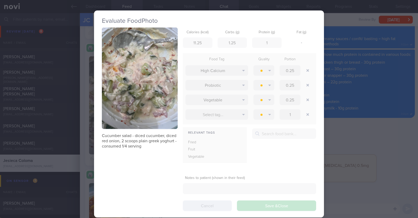
scroll to position [213, 0]
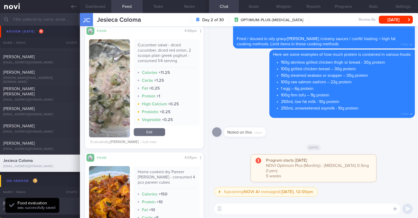
scroll to position [311, 0]
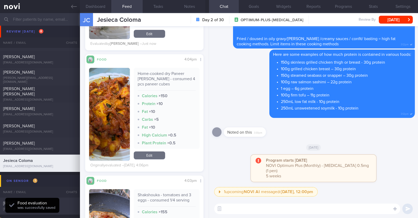
click at [135, 153] on link "Edit" at bounding box center [149, 155] width 31 height 8
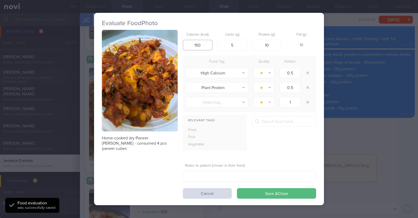
click at [199, 43] on input "150" at bounding box center [198, 45] width 30 height 10
type input "150"
click at [237, 188] on button "Save & Close" at bounding box center [276, 193] width 79 height 10
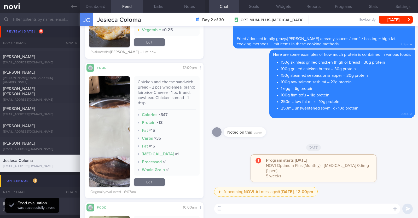
scroll to position [60, 109]
click at [149, 186] on link "Edit" at bounding box center [149, 182] width 31 height 8
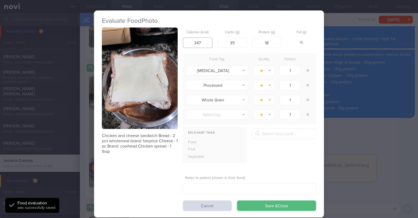
click at [203, 41] on input "347" at bounding box center [198, 42] width 30 height 10
type input "347"
click at [237, 200] on button "Save & Close" at bounding box center [276, 205] width 79 height 10
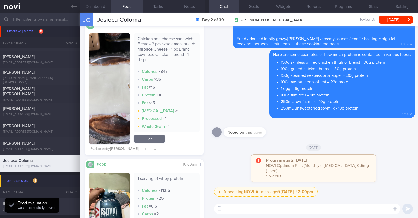
scroll to position [671, 0]
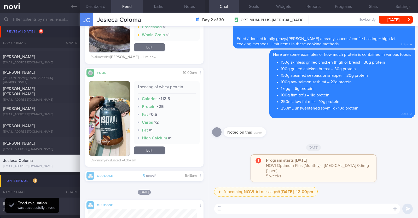
click at [152, 154] on link "Edit" at bounding box center [149, 150] width 31 height 8
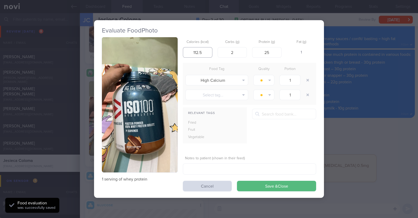
click at [207, 51] on input "112.5" at bounding box center [198, 52] width 30 height 10
type input "112.5"
click at [237, 180] on button "Save & Close" at bounding box center [276, 185] width 79 height 10
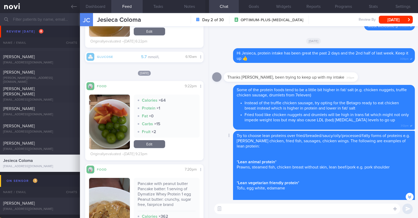
scroll to position [-163, 0]
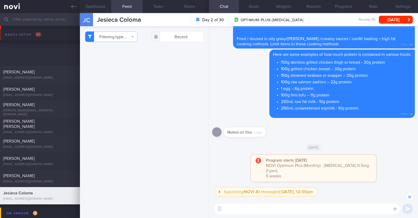
select select "7"
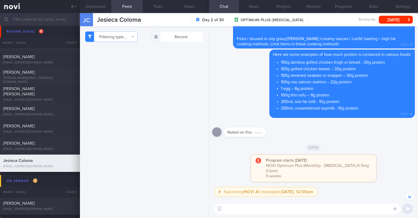
scroll to position [-163, 0]
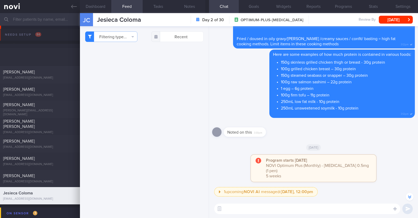
select select "7"
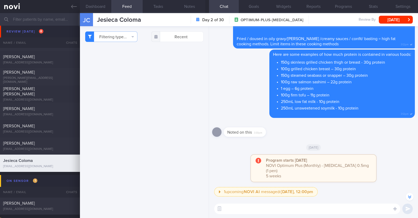
scroll to position [-163, 0]
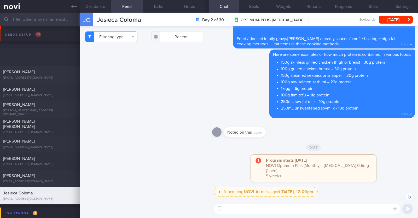
select select "7"
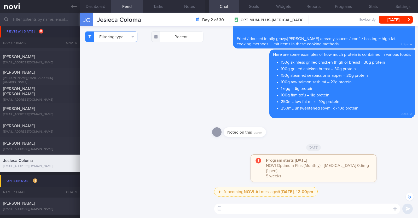
scroll to position [-163, 0]
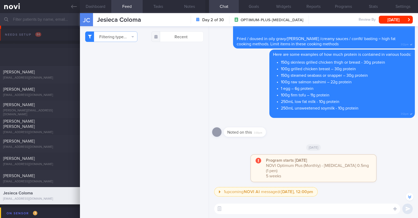
select select "7"
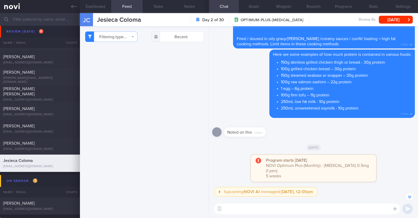
scroll to position [-163, 0]
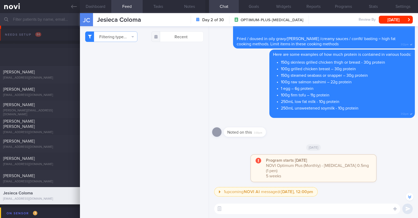
select select "7"
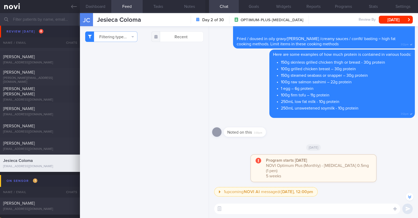
scroll to position [-163, 0]
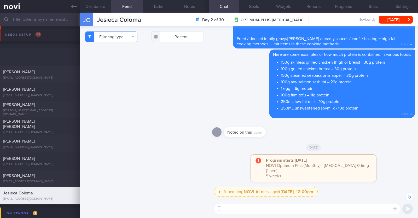
select select "7"
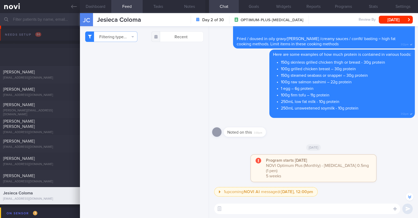
scroll to position [-163, 0]
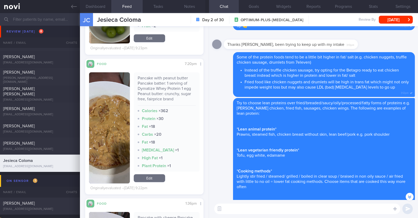
click at [299, 208] on textarea at bounding box center [307, 208] width 186 height 10
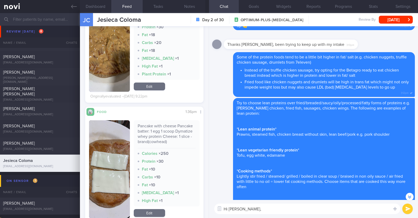
scroll to position [1602, 0]
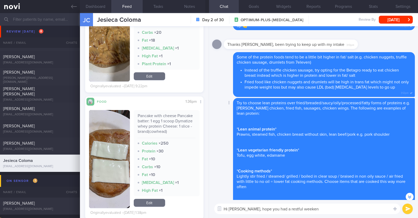
type textarea "Hi Jesieca, hope you had a restful weekend"
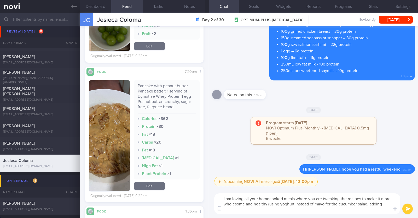
scroll to position [1471, 0]
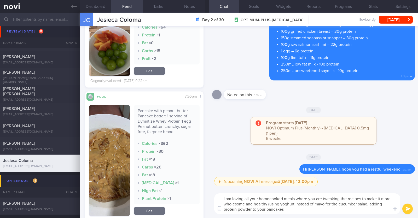
click at [378, 202] on textarea "I am loving all your homecooked meals where you are tweaking the recipes to mak…" at bounding box center [307, 203] width 186 height 21
click at [331, 208] on textarea "I am loving all your homecooked meals where you are tweaking the recipes to mak…" at bounding box center [307, 203] width 186 height 21
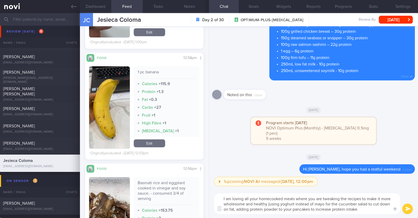
scroll to position [2419, 0]
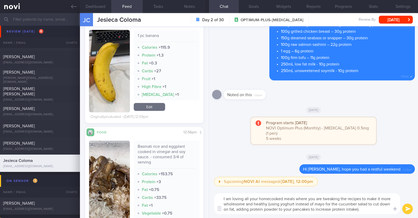
type textarea "I am loving all your homecooked meals where you are tweaking the recipes to mak…"
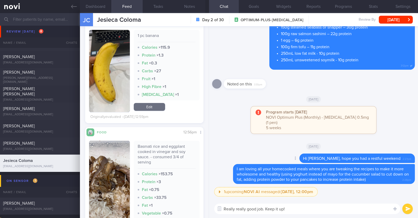
paste textarea "👏"
type textarea "Really really good job. Keep it up! 👏"
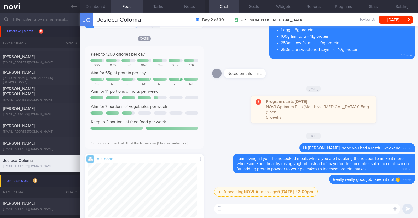
scroll to position [0, 0]
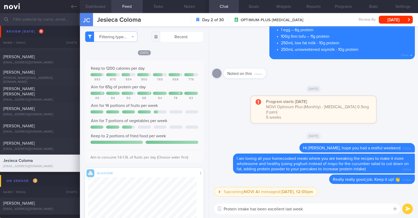
paste textarea "👍"
type textarea "Protein intake has been excellent last week 👍"
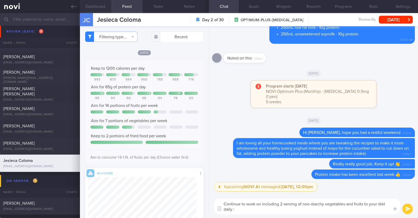
type textarea "Continue to work on including 2 serving of non-starchy vegetables and fruits to…"
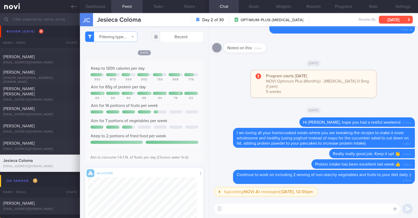
click at [388, 21] on button "[DATE]" at bounding box center [396, 20] width 34 height 8
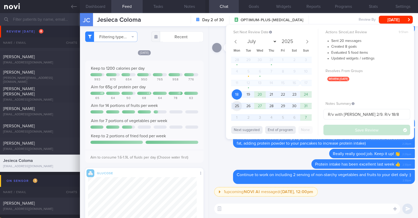
click at [240, 103] on span "25" at bounding box center [237, 106] width 10 height 10
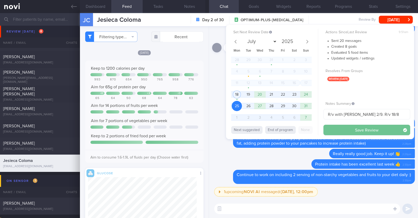
click at [336, 127] on button "Save Review" at bounding box center [367, 130] width 87 height 10
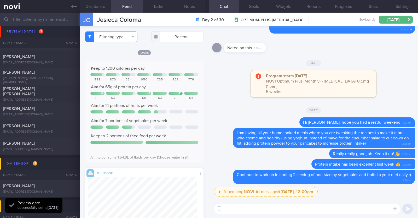
scroll to position [60, 109]
click at [194, 8] on button "Notes" at bounding box center [189, 6] width 31 height 13
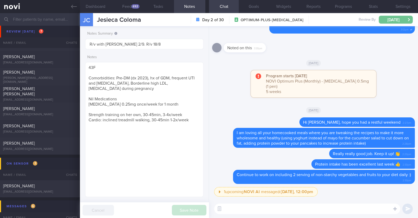
click at [399, 16] on button "[DATE]" at bounding box center [396, 20] width 34 height 8
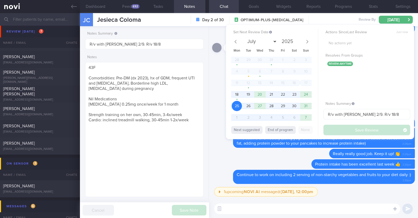
click at [210, 155] on div "1 upcoming NOVI AI message @ Tomorrow, 12:00pm Tomorrow, 12:00pm Not sure how t…" at bounding box center [313, 112] width 209 height 173
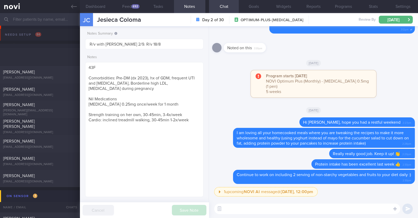
select select "7"
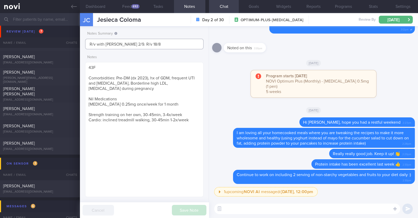
drag, startPoint x: 155, startPoint y: 44, endPoint x: 130, endPoint y: 45, distance: 24.9
click at [130, 45] on input "R/v with [PERSON_NAME] 2/9. R/v 18/8" at bounding box center [144, 44] width 118 height 10
type input "R/v with [PERSON_NAME] 2/9"
click at [191, 215] on div "Save Note Cancel" at bounding box center [144, 210] width 129 height 16
click at [193, 208] on button "Save Note" at bounding box center [189, 210] width 35 height 10
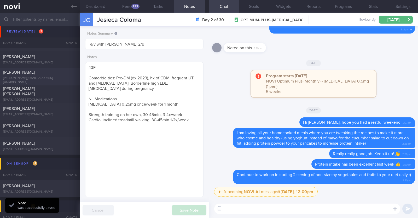
scroll to position [0, 0]
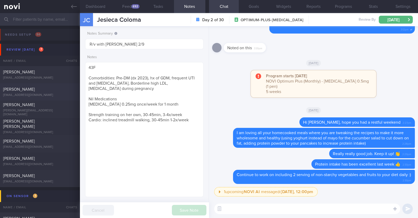
click at [39, 86] on div "Sarah Daud sarahsiowdaud@gmail.com Today 7 days ago OPTIMUM-PLUS-MOUNJARO r/v w…" at bounding box center [209, 91] width 418 height 17
type input "r/v with [PERSON_NAME] 27/8."
type textarea "33F Comorbidities: High Cholesterol Polycystic ovarian syndrome - dx at 20 Medi…"
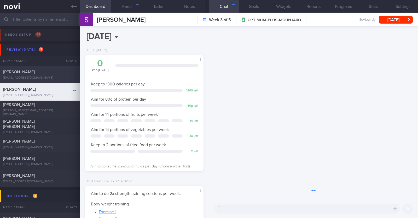
scroll to position [59, 104]
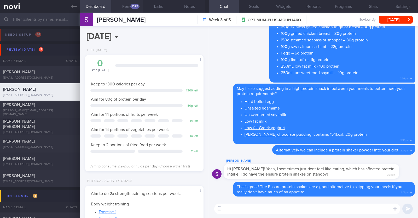
click at [123, 5] on button "Feed 1025" at bounding box center [126, 6] width 31 height 13
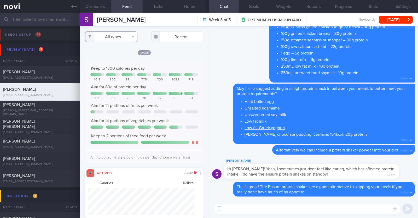
click at [117, 41] on button "All types" at bounding box center [111, 36] width 52 height 10
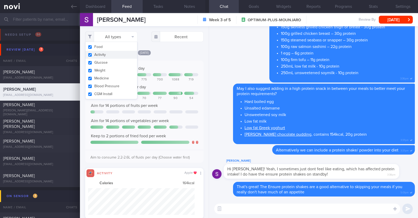
click at [105, 56] on button "Activity" at bounding box center [112, 55] width 52 height 8
checkbox input "false"
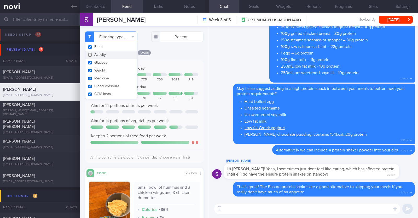
click at [178, 58] on div "Yesterday Keep to 1300 calories per day 1018 862 984 775 700 1088 719 Aim for 8…" at bounding box center [144, 175] width 118 height 251
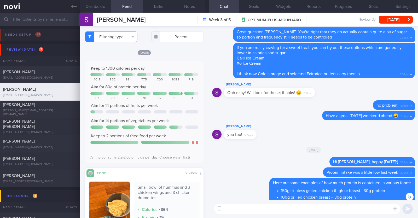
click at [264, 210] on textarea at bounding box center [307, 208] width 186 height 10
type textarea "HI Sarah, I hope you had a restful weekend :)"
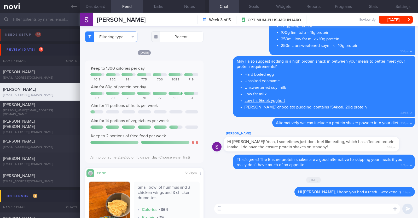
click at [248, 204] on textarea at bounding box center [307, 208] width 186 height 10
type textarea "Good job with your vegetable intake over the past week!"
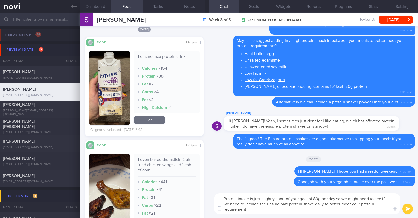
type textarea "Protein intake is just slightly short of your goal of 80g per day so we might n…"
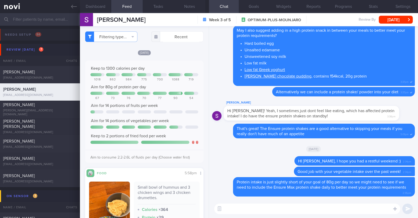
click at [255, 207] on textarea at bounding box center [307, 208] width 186 height 10
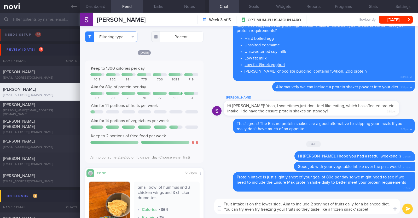
paste textarea "😉"
type textarea "Fruit intake is on the lower side. Aim to include 2 servings of fruits daily fo…"
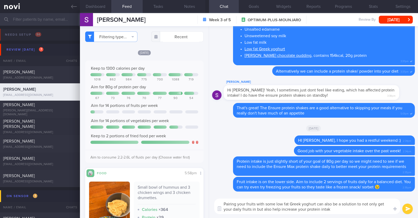
type textarea "Pairing your fruits with some low fat Greek yoghurt can also be a solution to n…"
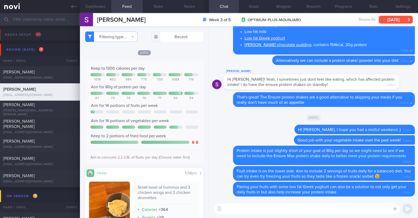
click at [389, 20] on button "[DATE]" at bounding box center [396, 20] width 34 height 8
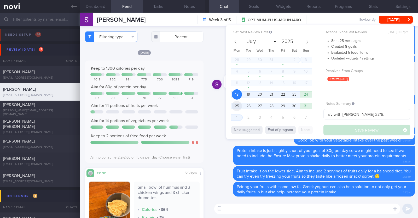
click at [242, 106] on span "25" at bounding box center [237, 106] width 10 height 10
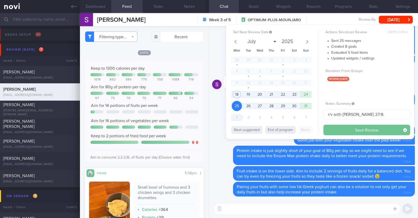
click at [365, 130] on button "Save Review" at bounding box center [367, 130] width 87 height 10
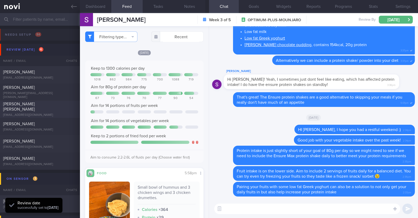
click at [70, 109] on div "Zarina Yamaguchi Roberson" at bounding box center [39, 106] width 72 height 10
type textarea "44F Comorbidities: Asthma Gastritis - H pylori eGD on 5/4/2025: stomach pangast…"
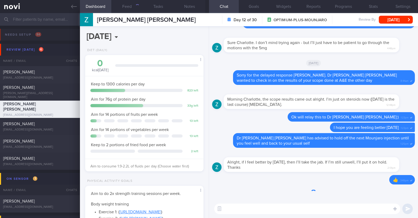
scroll to position [59, 104]
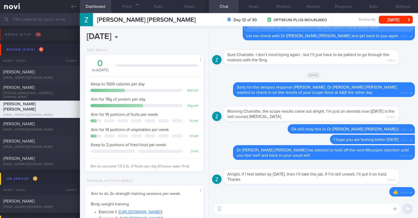
click at [268, 209] on textarea at bounding box center [307, 208] width 186 height 10
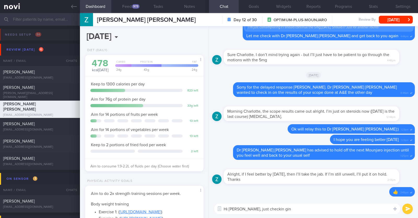
click at [266, 209] on textarea "Hi Zarina, just checkin gin" at bounding box center [307, 208] width 186 height 10
type textarea "Hi Zarina, just checking in"
click at [271, 208] on textarea "Hi Zarina, just checking in" at bounding box center [307, 208] width 186 height 10
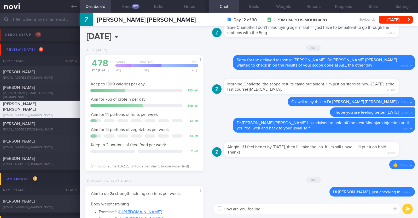
type textarea "How are you feeling?"
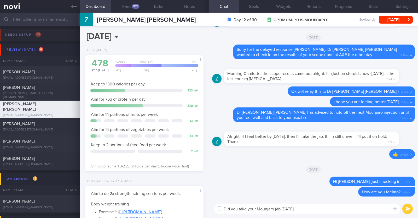
type textarea "Did you take your Mounjaro jab yesterday?"
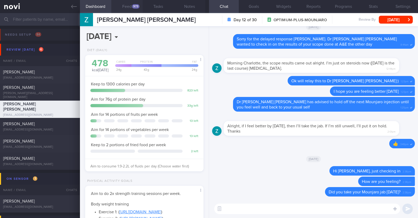
click at [126, 5] on button "Feed 973" at bounding box center [126, 6] width 31 height 13
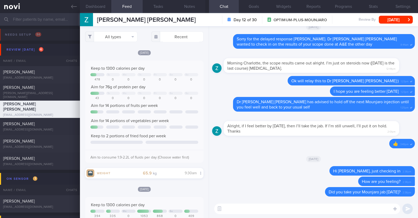
scroll to position [27, 107]
click at [117, 35] on button "All types" at bounding box center [111, 36] width 52 height 10
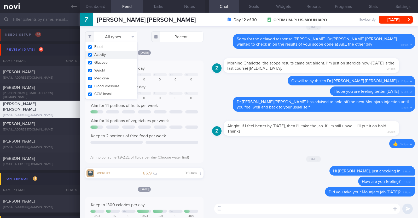
click at [110, 53] on button "Activity" at bounding box center [112, 55] width 52 height 8
checkbox input "false"
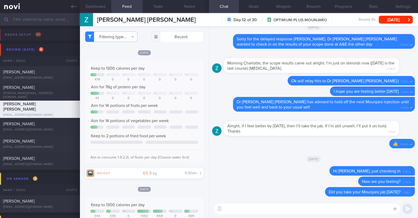
click at [184, 50] on div "[DATE]" at bounding box center [144, 52] width 118 height 5
click at [247, 207] on textarea at bounding box center [307, 208] width 186 height 10
type textarea "You did a wonderful job"
select select "7"
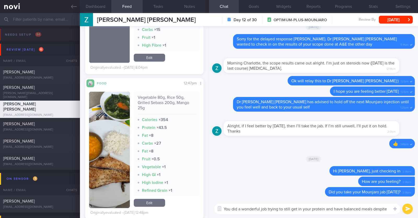
scroll to position [-4, 0]
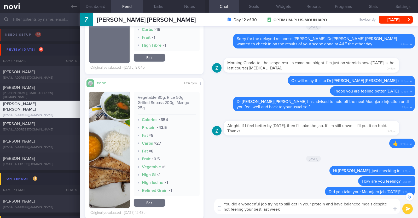
type textarea "You did a wonderful job trying to still get in your protein and have balanced m…"
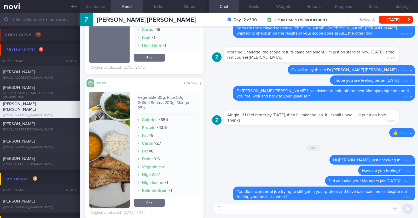
scroll to position [0, 0]
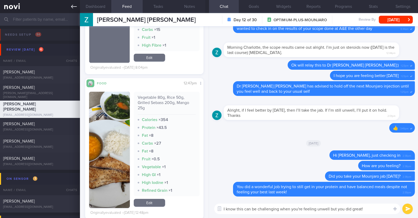
paste textarea "👏"
type textarea "I know this can be challenging when you're feeling unwell but you did great! 👏"
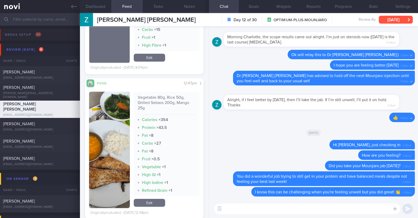
click at [397, 18] on button "[DATE]" at bounding box center [396, 20] width 34 height 8
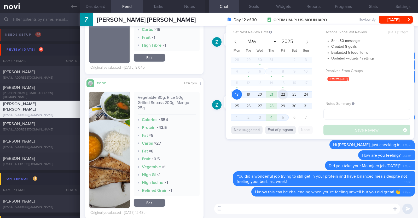
click at [283, 91] on span "22" at bounding box center [283, 94] width 10 height 10
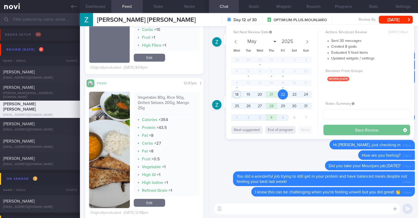
click at [360, 128] on button "Save Review" at bounding box center [367, 130] width 87 height 10
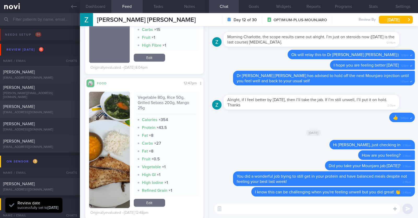
click at [44, 112] on div "[EMAIL_ADDRESS][DOMAIN_NAME]" at bounding box center [40, 112] width 74 height 4
type textarea "48F Co-morbidities: HTN HLD Bilateral OA knees [MEDICAL_DATA] 7mg EOM x 1/52 --…"
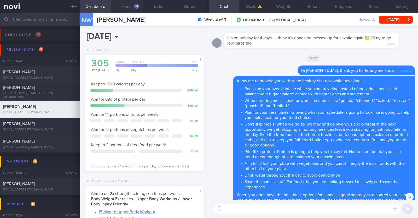
scroll to position [-32, 0]
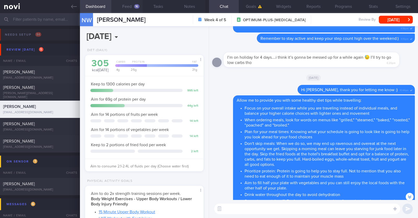
click at [129, 7] on button "Feed 16" at bounding box center [126, 6] width 31 height 13
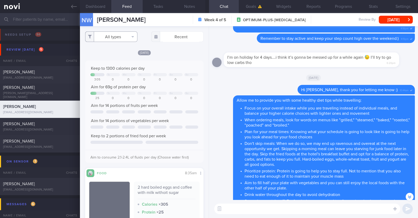
click at [118, 34] on button "All types" at bounding box center [111, 36] width 52 height 10
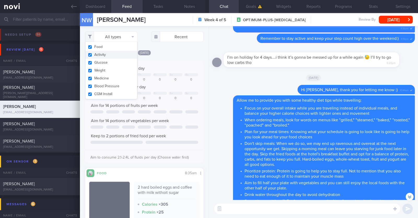
click at [116, 55] on button "Activity" at bounding box center [112, 55] width 52 height 8
checkbox input "false"
click at [184, 50] on div "[DATE]" at bounding box center [144, 52] width 118 height 5
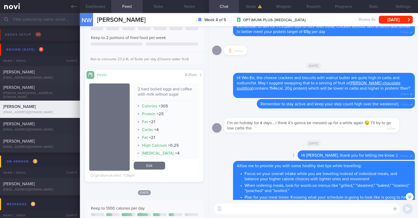
scroll to position [-131, 0]
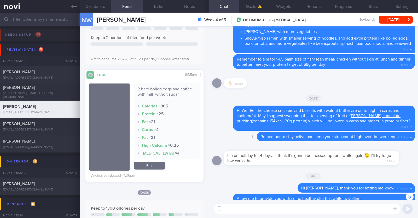
click at [239, 143] on div "Delete Remember to stay active and keep your step count high over the weekend:)…" at bounding box center [313, 138] width 203 height 13
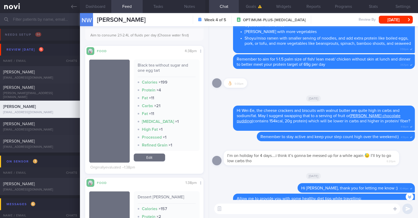
scroll to position [392, 0]
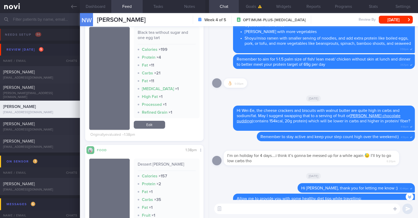
click at [236, 208] on textarea at bounding box center [307, 208] width 186 height 10
type textarea "Hi [PERSON_NAME], hope you had a restful weekend :)"
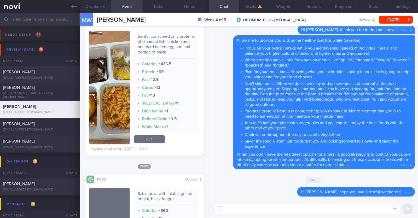
scroll to position [1569, 0]
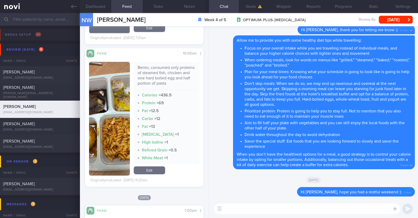
click at [119, 140] on button "button" at bounding box center [109, 119] width 41 height 114
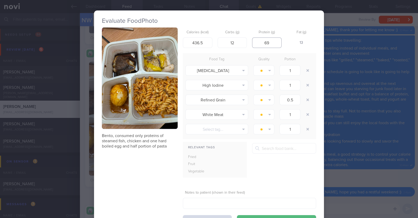
drag, startPoint x: 272, startPoint y: 42, endPoint x: 248, endPoint y: 42, distance: 24.3
click at [248, 42] on div "Calories (kcal) 436.5 Carbs (g) 12 Protein (g) 69 Fat (g) 13" at bounding box center [249, 37] width 133 height 21
type input "50"
drag, startPoint x: 201, startPoint y: 44, endPoint x: 157, endPoint y: 39, distance: 44.5
click at [163, 40] on div "Bento, consumed only proteins of steamed fish, chicken and one hard boiled egg …" at bounding box center [209, 126] width 214 height 198
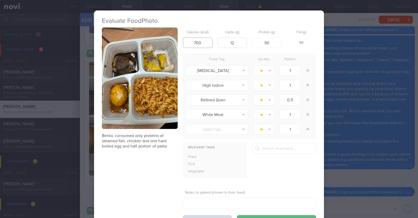
type input "700"
drag, startPoint x: 243, startPoint y: 42, endPoint x: 214, endPoint y: 37, distance: 29.2
click at [214, 37] on div "Calories (kcal) 700 Carbs (g) 12 Protein (g) 50 Fat (g) 50" at bounding box center [249, 37] width 133 height 21
type input "30"
click at [139, 185] on div "Bento, consumed only proteins of steamed fish, chicken and one hard boiled egg …" at bounding box center [209, 126] width 214 height 198
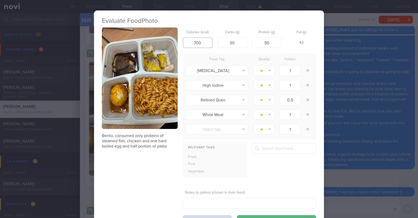
click at [194, 41] on input "700" at bounding box center [198, 42] width 30 height 10
type input "600"
drag, startPoint x: 267, startPoint y: 42, endPoint x: 254, endPoint y: 43, distance: 12.8
click at [254, 43] on input "50" at bounding box center [267, 42] width 30 height 10
type input "45"
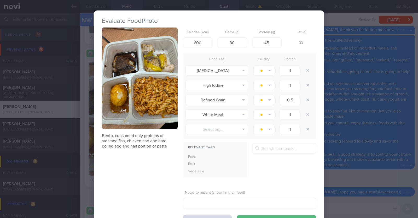
click at [138, 169] on div "Bento, consumed only proteins of steamed fish, chicken and one hard boiled egg …" at bounding box center [209, 126] width 214 height 198
click at [268, 215] on button "Save & Close" at bounding box center [276, 220] width 79 height 10
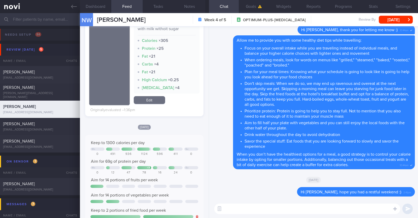
scroll to position [229, 0]
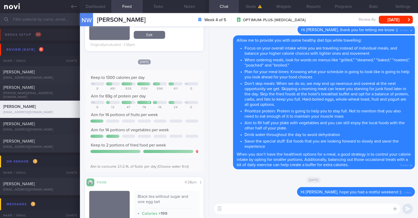
click at [231, 208] on textarea at bounding box center [307, 208] width 186 height 10
click at [226, 208] on textarea "protein intake seems to be on the lower side on some days." at bounding box center [307, 208] width 186 height 10
click at [363, 208] on textarea "Protein intake seems to be on the lower side on some days." at bounding box center [307, 208] width 186 height 10
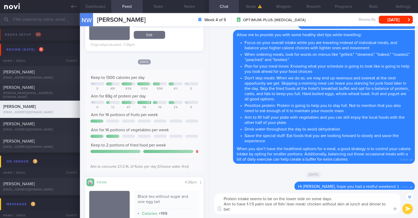
scroll to position [-10, 0]
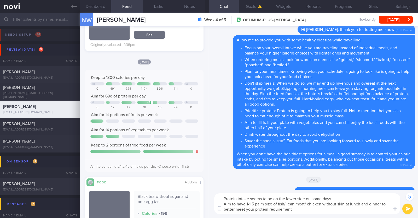
type textarea "Protein intake seems to be on the lower side on some days. Aim to have 1-1.5 pa…"
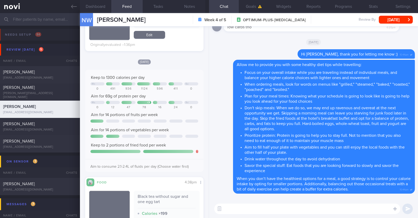
scroll to position [0, 0]
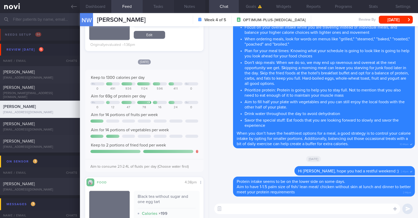
paste textarea "Here are some examples of how much protein is contained in various foods: - 150…"
type textarea "Here are some examples of how much protein is contained in various foods: - 150…"
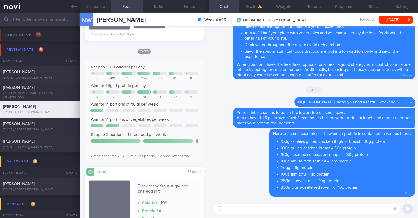
scroll to position [229, 0]
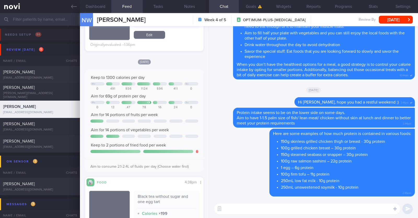
click at [238, 208] on textarea at bounding box center [307, 208] width 186 height 10
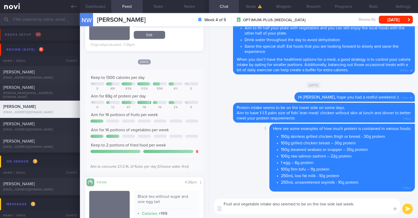
scroll to position [0, 0]
type textarea "Fruit and vegetable intake also seemed to be on the low side last week. Aim for…"
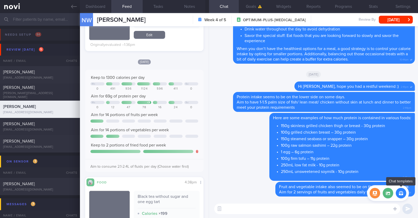
click at [403, 196] on button "button" at bounding box center [401, 193] width 10 height 10
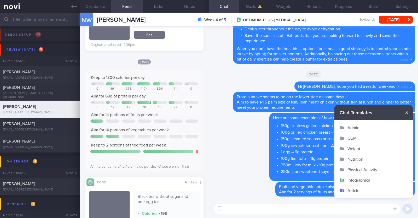
click at [379, 181] on button "Infographics" at bounding box center [374, 179] width 78 height 10
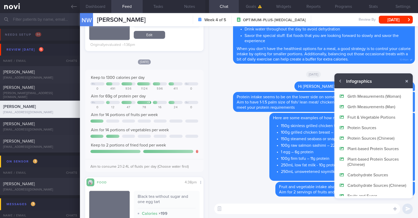
click at [372, 112] on button "Fruit & Vegetable Portions" at bounding box center [374, 117] width 78 height 10
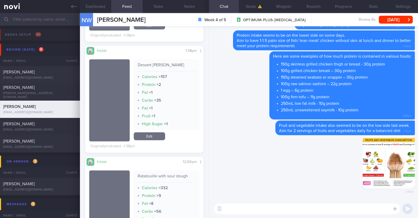
scroll to position [490, 0]
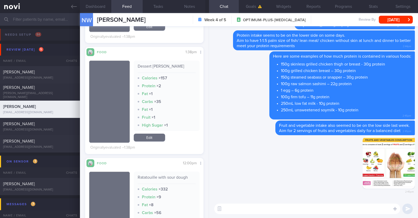
click at [249, 211] on textarea at bounding box center [307, 208] width 186 height 10
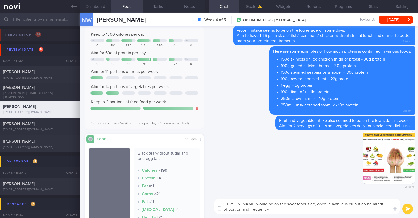
scroll to position [261, 0]
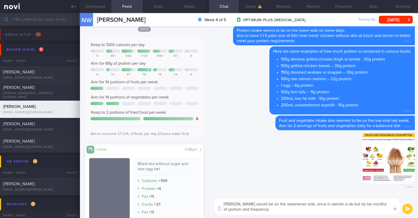
click at [247, 204] on textarea "Cheng teng would be on the sweetener side, once in awhile is ok but do be mindf…" at bounding box center [307, 205] width 186 height 15
type textarea "Cheng teng and egg tart would be on the sweetener side, once in awhile is ok bu…"
click at [289, 207] on textarea "Cheng teng and egg tart would be on the sweetener side, once in awhile is ok bu…" at bounding box center [307, 205] width 186 height 15
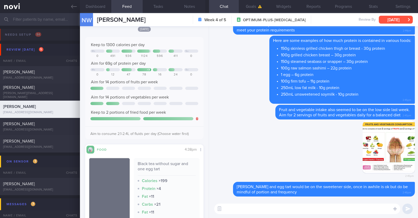
click at [395, 21] on button "Mon, 18 Aug" at bounding box center [396, 20] width 34 height 8
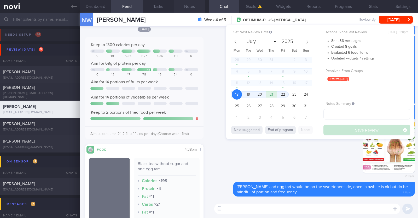
click at [190, 8] on button "Notes" at bounding box center [189, 6] width 31 height 13
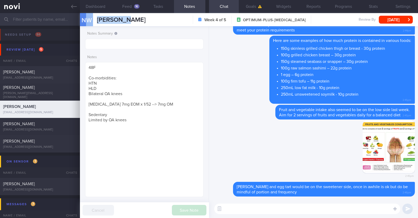
drag, startPoint x: 134, startPoint y: 21, endPoint x: 84, endPoint y: 20, distance: 49.7
click at [84, 20] on div "NW NG WEI-EE NG WEI-EE redapplecrumble@gmail.com Week 4 of 5 OPTIMUM-PLUS-RYBEL…" at bounding box center [249, 19] width 338 height 13
copy div "W NG WEI-EE"
click at [136, 25] on div "NW NG WEI-EE NG WEI-EE redapplecrumble@gmail.com Week 4 of 5 OPTIMUM-PLUS-RYBEL…" at bounding box center [249, 19] width 338 height 13
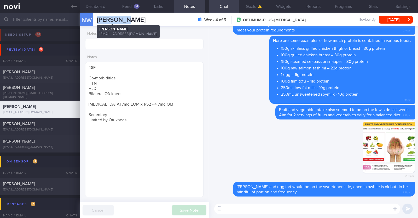
drag, startPoint x: 132, startPoint y: 18, endPoint x: 98, endPoint y: 20, distance: 34.1
click at [98, 20] on div "NW NG WEI-EE NG WEI-EE redapplecrumble@gmail.com Week 4 of 5 OPTIMUM-PLUS-RYBEL…" at bounding box center [249, 19] width 338 height 13
copy span "[PERSON_NAME]"
click at [343, 6] on button "Programs" at bounding box center [344, 6] width 30 height 13
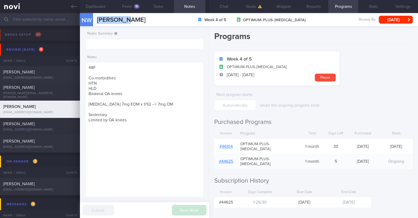
click at [223, 144] on link "# 46104" at bounding box center [226, 146] width 13 height 4
click at [154, 43] on input "text" at bounding box center [144, 44] width 118 height 10
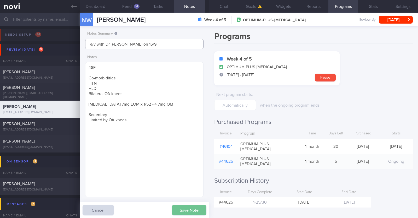
type input "R/v with Dr JJ on 16/9."
click at [190, 212] on button "Save Note" at bounding box center [189, 210] width 35 height 10
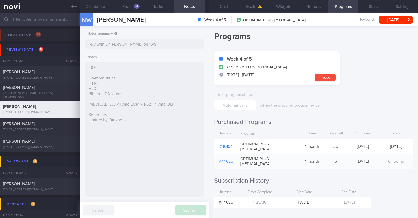
type input "R/v with Dr JJ on 16/9."
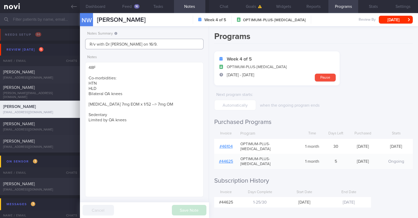
click at [149, 41] on input "R/v with Dr JJ on 16/9." at bounding box center [144, 44] width 118 height 10
click at [392, 16] on button "[DATE]" at bounding box center [396, 20] width 34 height 8
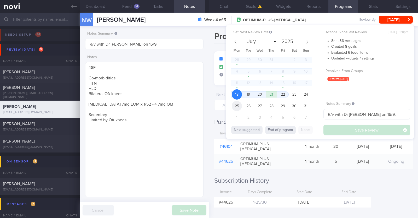
click at [239, 107] on span "25" at bounding box center [237, 106] width 10 height 10
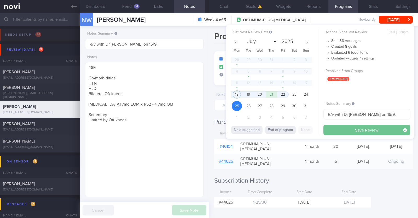
click at [344, 128] on button "Save Review" at bounding box center [367, 130] width 87 height 10
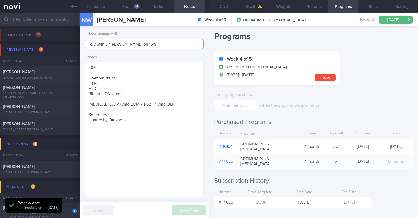
click at [165, 45] on input "R/v with Dr JJ on 16/9." at bounding box center [144, 44] width 118 height 10
type input "R/v with Dr [PERSON_NAME] on 16/9. R/v 25/8"
click at [192, 212] on button "Save Note" at bounding box center [189, 210] width 35 height 10
type input "R/v with Dr [PERSON_NAME] on 16/9. R/v 25/8"
click at [44, 111] on div "[EMAIL_ADDRESS][DOMAIN_NAME]" at bounding box center [40, 112] width 74 height 4
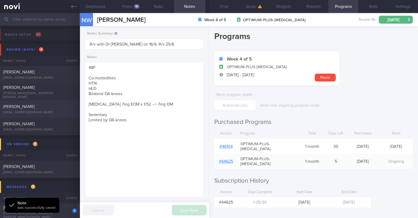
type textarea "37M Co-morbidities OSA - CPAP Dyslipidemia Hepatic steatosis Cluster headache H…"
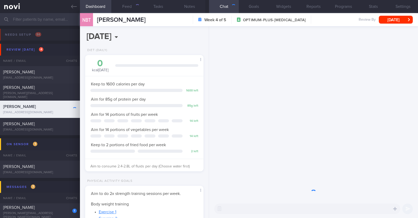
scroll to position [59, 104]
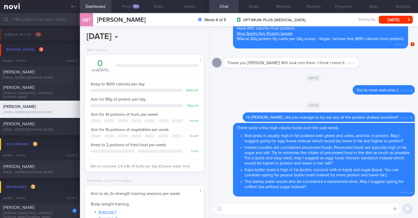
select select "7"
click at [121, 9] on button "Feed 123" at bounding box center [126, 6] width 31 height 13
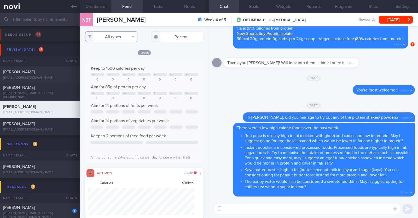
click at [119, 35] on button "All types" at bounding box center [111, 36] width 52 height 10
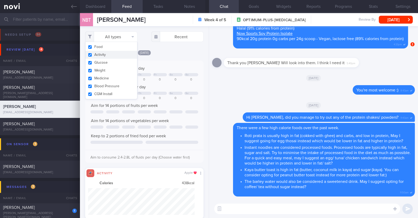
click at [111, 55] on button "Activity" at bounding box center [112, 55] width 52 height 8
checkbox input "false"
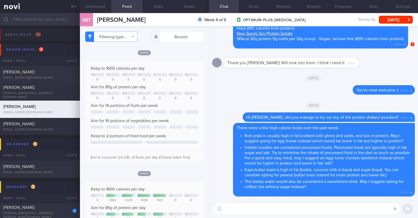
click at [251, 213] on textarea at bounding box center [307, 208] width 186 height 10
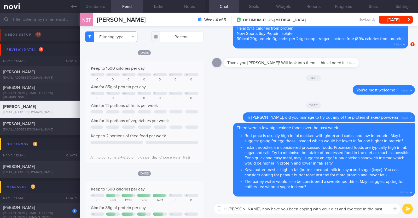
type textarea "Hi Nicholas, how have you been coping with your diet and exercise in the past w…"
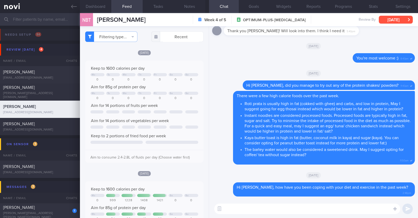
click at [385, 22] on button "Mon, 18 Aug" at bounding box center [396, 20] width 34 height 8
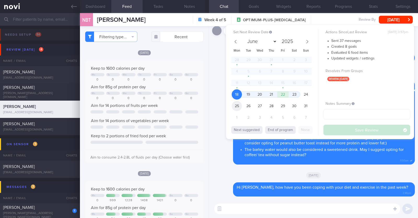
click at [237, 105] on span "25" at bounding box center [237, 106] width 10 height 10
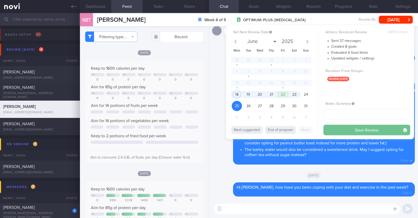
click at [335, 128] on button "Save Review" at bounding box center [367, 130] width 87 height 10
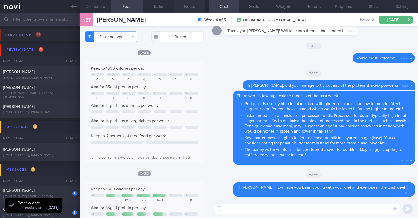
click at [196, 9] on button "Notes" at bounding box center [189, 6] width 31 height 13
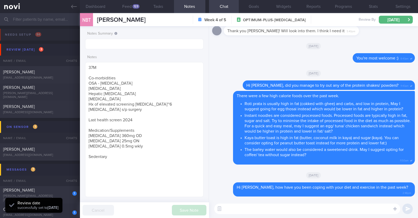
drag, startPoint x: 170, startPoint y: 20, endPoint x: 86, endPoint y: 19, distance: 84.0
click at [86, 19] on div "NBT Nicholas Bernard Thomas Nicholas Bernard Thomas nicholasbt@hotmail.com Week…" at bounding box center [249, 19] width 338 height 13
click at [122, 18] on span "[PERSON_NAME]" at bounding box center [121, 20] width 49 height 6
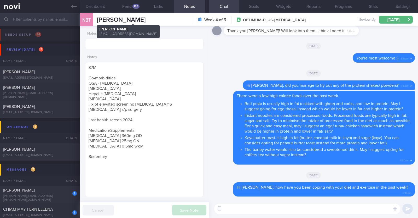
drag, startPoint x: 177, startPoint y: 19, endPoint x: 99, endPoint y: 19, distance: 77.4
click at [99, 19] on div "NBT Nicholas Bernard Thomas Nicholas Bernard Thomas nicholasbt@hotmail.com Week…" at bounding box center [249, 19] width 338 height 13
copy span "[PERSON_NAME]"
click at [104, 48] on input "text" at bounding box center [144, 44] width 118 height 10
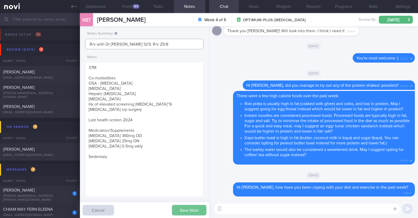
type input "R/v with Dr [PERSON_NAME] 12/9. R/v 25/8"
click at [183, 207] on button "Save Note" at bounding box center [189, 210] width 35 height 10
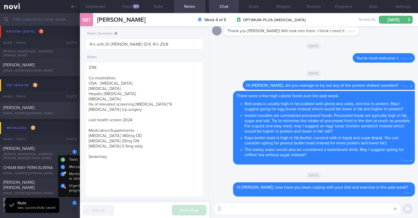
scroll to position [65, 0]
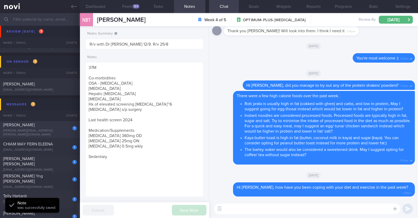
click at [34, 129] on div "1 Kimberly Lim kimberly.lim@gmail.com" at bounding box center [40, 129] width 80 height 14
type input "r/v with Dr [PERSON_NAME] 22/8."
type textarea "46F Co-morbidities: Dyslipidemia Rybelsus 3mg OM x 1/12 Zumba and Kettle bell c…"
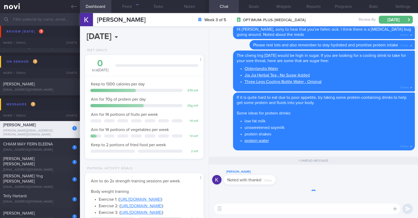
scroll to position [59, 104]
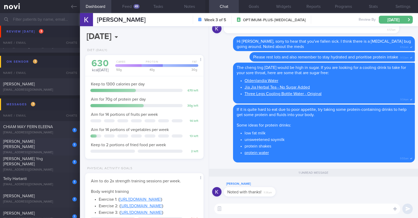
click at [28, 144] on span "Jonathan Ling Shiang Lin" at bounding box center [19, 143] width 32 height 9
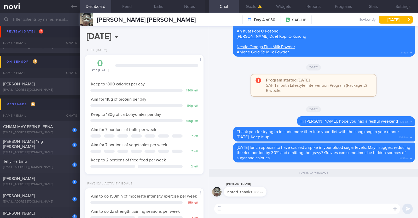
scroll to position [67, 106]
click at [28, 146] on div "[PERSON_NAME] Yng [PERSON_NAME]" at bounding box center [39, 144] width 72 height 10
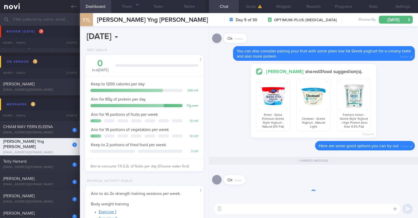
scroll to position [59, 104]
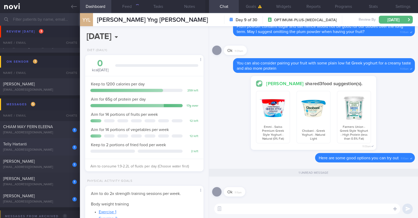
click at [28, 146] on div "Telly Hartanti" at bounding box center [39, 143] width 72 height 5
type textarea "54F Co-morbidities: Insulin resistance Rybelsus 7mg OM Gym (has PT) x2/week (60…"
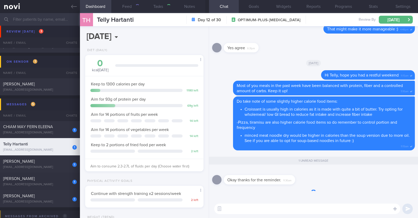
scroll to position [59, 104]
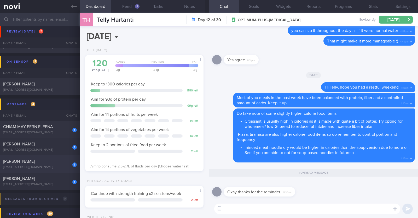
click at [26, 161] on div "[PERSON_NAME]" at bounding box center [39, 161] width 72 height 5
type input "r/v with [PERSON_NAME] 27/8."
type textarea "33F Comorbidities: High Cholesterol Polycystic ovarian syndrome - dx at 20 Medi…"
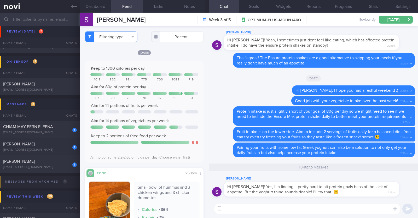
click at [282, 211] on textarea at bounding box center [307, 208] width 186 height 10
click at [275, 208] on textarea at bounding box center [307, 208] width 186 height 10
paste textarea "💪"
type textarea "💪"
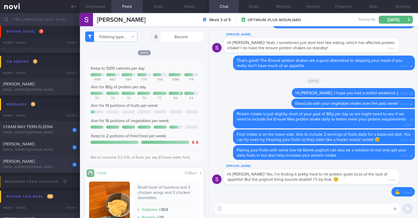
click at [39, 159] on div "[PERSON_NAME]" at bounding box center [39, 161] width 72 height 5
type input "R/v with Dr [PERSON_NAME] on 16/9. R/v 25/8"
type textarea "48F Co-morbidities: HTN HLD Bilateral OA knees Rybelsus 7mg EOM x 1/52 --> 7mg …"
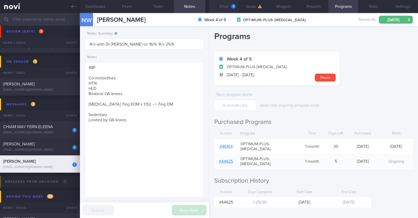
click at [233, 7] on div "1" at bounding box center [233, 6] width 4 height 4
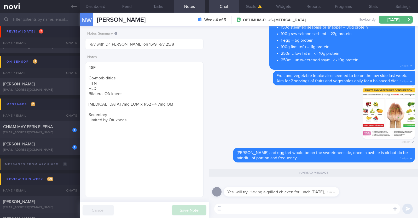
click at [263, 209] on textarea at bounding box center [307, 208] width 186 height 10
paste textarea "👍"
type textarea "Great protein choice!👍"
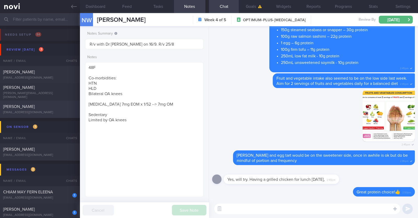
click at [49, 108] on div "[PERSON_NAME]" at bounding box center [39, 106] width 72 height 5
type textarea "46F Nil PMHx/ meds Mounjaro 5mg Strength training 2x a week"
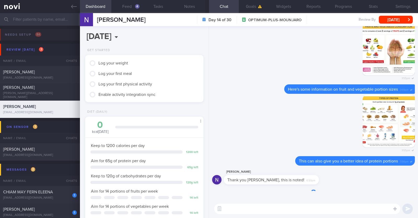
scroll to position [59, 104]
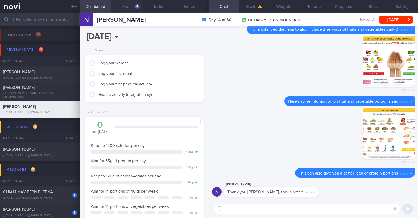
click at [131, 5] on button "Feed 4" at bounding box center [126, 6] width 31 height 13
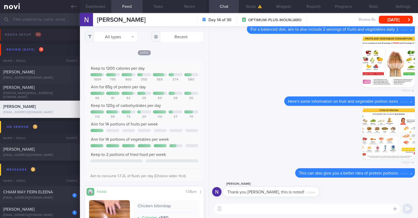
scroll to position [32, 0]
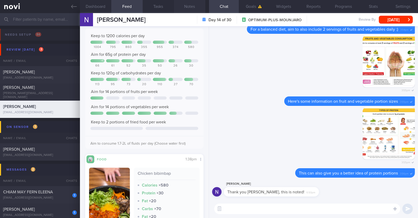
click at [191, 5] on button "Notes" at bounding box center [189, 6] width 31 height 13
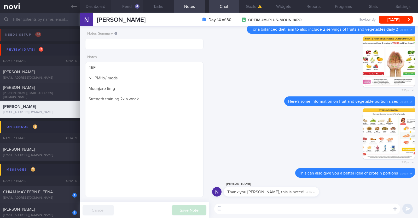
click at [121, 7] on button "Feed 4" at bounding box center [126, 6] width 31 height 13
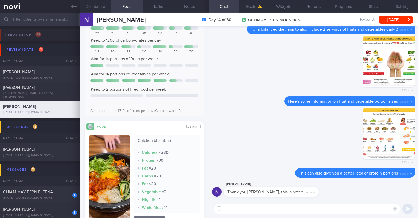
click at [299, 207] on textarea at bounding box center [307, 208] width 186 height 10
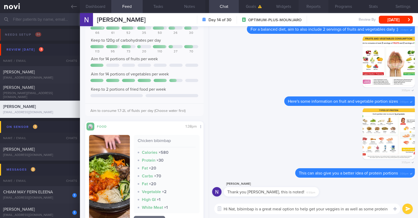
paste textarea "👍"
type textarea "Hi Nat, bibimbap is a great meal option to help get your veggies in as well as …"
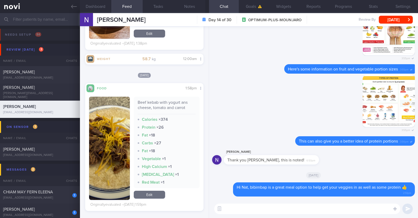
scroll to position [261, 0]
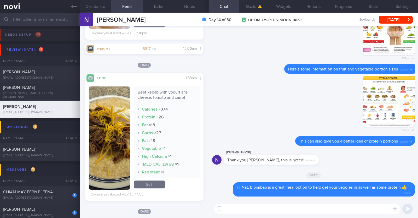
click at [116, 166] on img "button" at bounding box center [109, 137] width 41 height 103
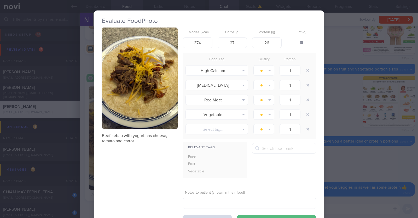
click at [81, 156] on div "Evaluate Food Photo Beef kebab with yogurt ans cheese, tomato and carrot Calori…" at bounding box center [209, 109] width 418 height 218
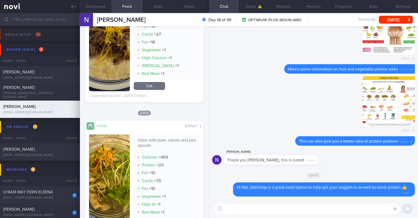
scroll to position [392, 0]
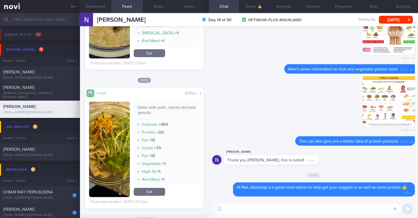
click at [252, 210] on textarea at bounding box center [307, 208] width 186 height 10
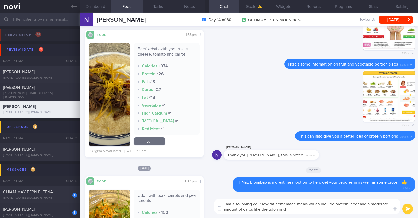
scroll to position [294, 0]
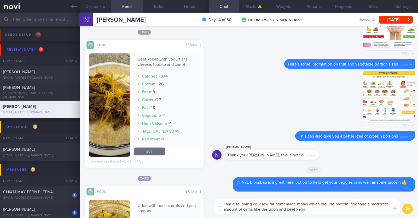
type textarea "I am also loving your low fat homemade meals which include protein, fiber and a…"
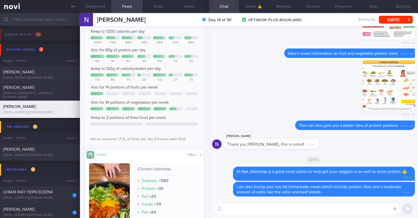
scroll to position [0, 0]
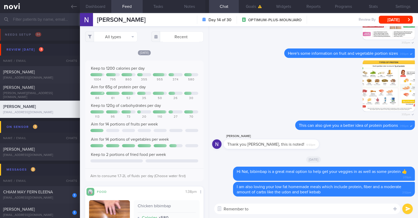
click at [252, 207] on textarea "Remember to" at bounding box center [307, 208] width 186 height 10
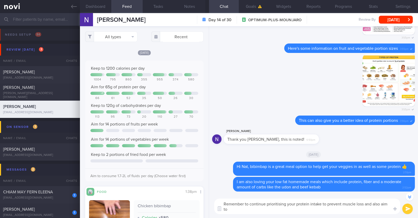
scroll to position [-4, 0]
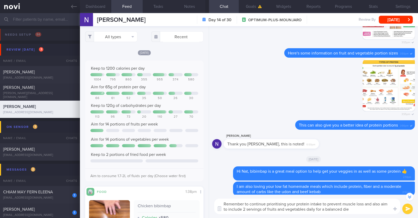
type textarea "Remember to continue prioritising your protein intake to prevent muscle loss an…"
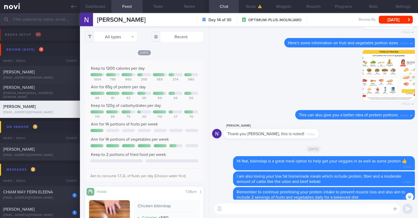
scroll to position [0, 0]
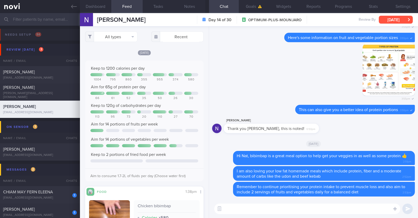
click at [391, 20] on button "[DATE]" at bounding box center [396, 20] width 34 height 8
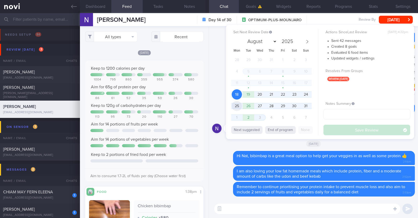
click at [237, 106] on span "25" at bounding box center [237, 106] width 10 height 10
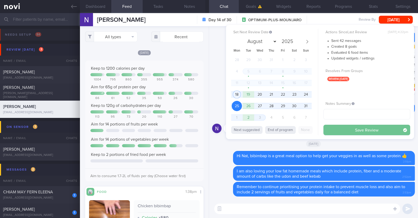
click at [343, 127] on button "Save Review" at bounding box center [367, 130] width 87 height 10
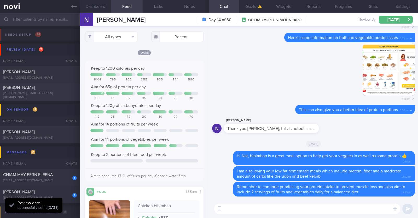
click at [40, 94] on div "[PERSON_NAME][EMAIL_ADDRESS][DOMAIN_NAME]" at bounding box center [40, 95] width 74 height 8
type textarea "48F Comorbidities: Fibroids Anaemic ? HLD ? Blood sugar Nil meds Wegovy 0.25mg …"
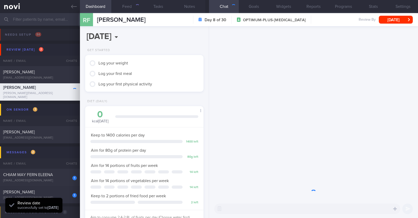
scroll to position [59, 104]
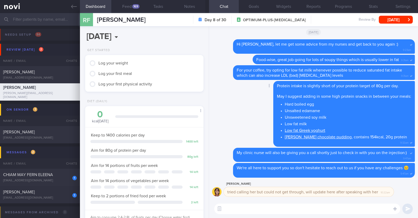
click at [229, 125] on div "Delete Protein intake is slightly short of your protein target of 80g per day. …" at bounding box center [313, 114] width 203 height 67
click at [132, 2] on button "Feed 169" at bounding box center [126, 6] width 31 height 13
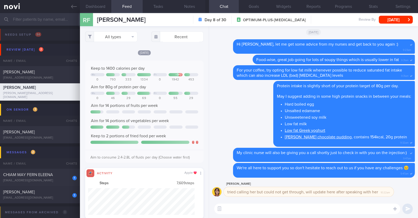
scroll to position [27, 107]
click at [122, 34] on button "All types" at bounding box center [111, 36] width 52 height 10
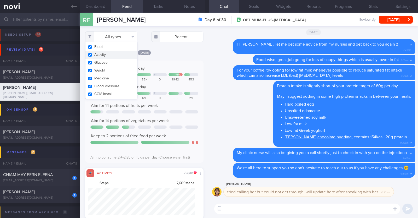
click at [104, 53] on button "Activity" at bounding box center [112, 55] width 52 height 8
checkbox input "false"
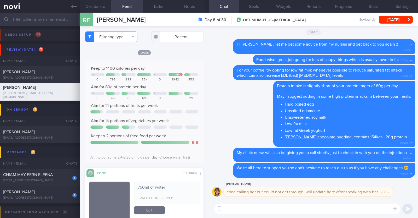
click at [189, 50] on div "Yesterday" at bounding box center [144, 52] width 118 height 5
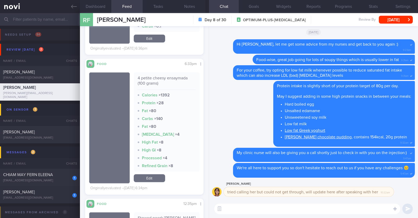
scroll to position [490, 0]
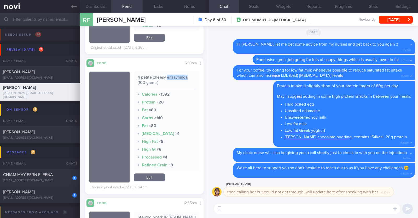
drag, startPoint x: 165, startPoint y: 78, endPoint x: 185, endPoint y: 79, distance: 20.2
click at [185, 79] on div "4 petite cheesy ensaymada (100 grams)" at bounding box center [167, 82] width 58 height 14
copy div "ensaymada"
click at [182, 110] on div "Fat × 80" at bounding box center [167, 109] width 58 height 5
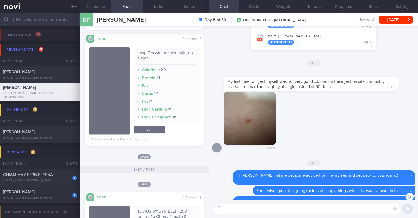
scroll to position [0, 0]
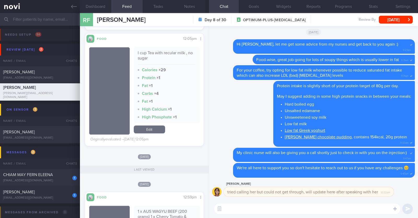
click at [236, 207] on textarea at bounding box center [307, 208] width 186 height 10
click at [293, 207] on textarea "Hi Rowena, just wanted to check in if my nurse colleague" at bounding box center [307, 208] width 186 height 10
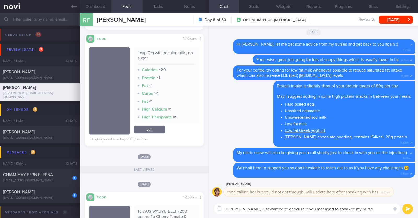
click at [377, 208] on textarea "Hi Rowena, just wanted to check in if you managed to speak to my nurse colleague" at bounding box center [307, 208] width 186 height 10
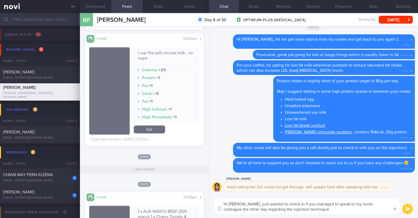
type textarea "Hi [PERSON_NAME], just wanted to check in if you managed to speak to my nurse c…"
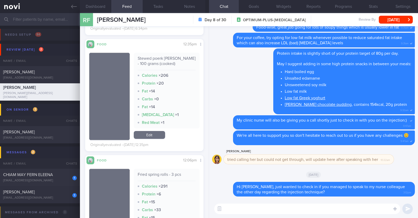
scroll to position [589, 0]
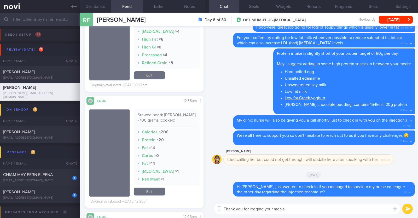
type textarea "Thank you for logging your meals:)"
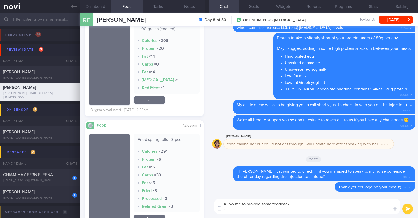
scroll to position [687, 0]
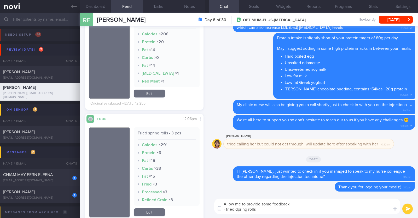
click at [236, 207] on textarea "Allow me to provide some feedback. - fried dpring rolls" at bounding box center [307, 205] width 186 height 15
click at [269, 211] on textarea "Allow me to provide some feedback. - fried spring rolls" at bounding box center [307, 205] width 186 height 15
type textarea "Allow me to provide some feedback. - fried spring rolls would be high in fat ma…"
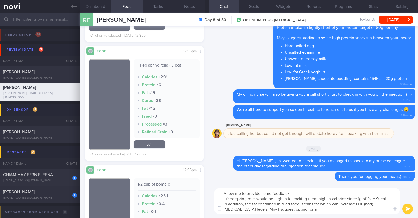
scroll to position [719, 0]
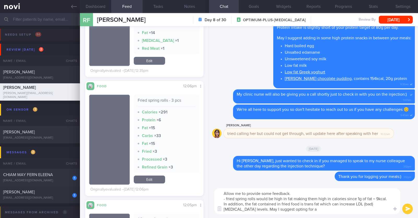
drag, startPoint x: 311, startPoint y: 211, endPoint x: 259, endPoint y: 207, distance: 51.6
click at [259, 207] on textarea "Allow me to provide some feedback. - fried spring rolls would be high in fat ma…" at bounding box center [307, 201] width 186 height 26
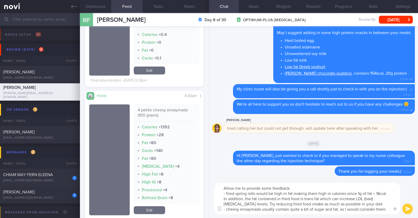
scroll to position [0, 0]
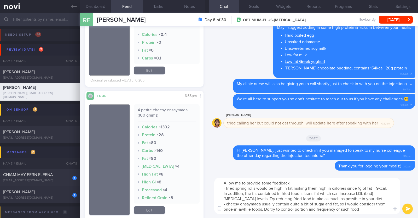
type textarea "Allow me to provide some feedback. - fried spring rolls would be high in fat ma…"
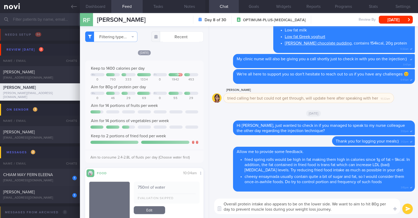
type textarea "Overall protein intake also appears to be on the lower side. We want to aim to …"
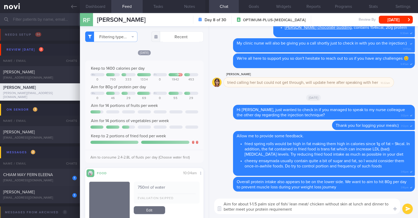
type textarea "Aim for about 1-1.5 palm size of fish/ lean meat/ chicken without skin at lunch…"
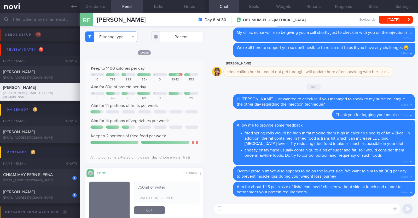
click at [250, 208] on textarea at bounding box center [307, 208] width 186 height 10
paste textarea "Try to choose lean proteins over fried/breaded/saucy/oily/processed/fatty forms…"
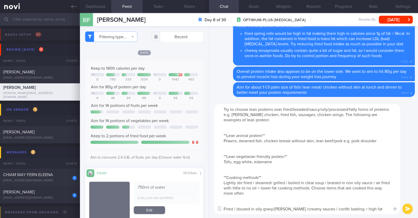
click at [224, 109] on textarea "Try to choose lean proteins over fried/breaded/saucy/oily/processed/fatty forms…" at bounding box center [307, 159] width 186 height 110
type textarea "Always try to choose lean proteins over fried/breaded/saucy/oily/processed/fatt…"
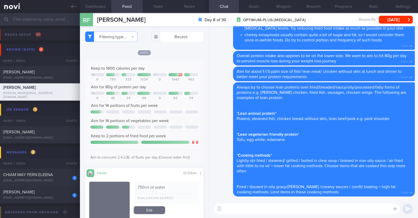
paste textarea "Here are some examples of how much protein is contained in various foods: - 150…"
type textarea "Here are some examples of how much protein is contained in various foods: - 150…"
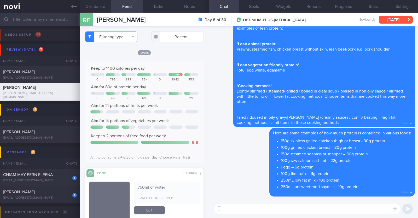
click at [386, 18] on button "Mon, 18 Aug" at bounding box center [396, 20] width 34 height 8
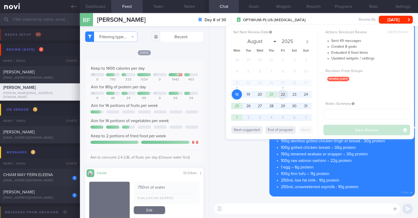
click at [285, 94] on span "22" at bounding box center [283, 94] width 10 height 10
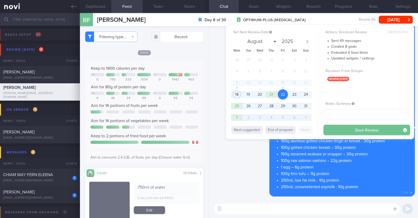
click at [347, 129] on button "Save Review" at bounding box center [367, 130] width 87 height 10
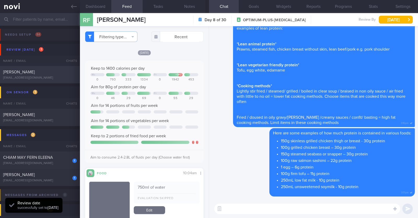
click at [61, 77] on div "[EMAIL_ADDRESS][DOMAIN_NAME]" at bounding box center [40, 78] width 74 height 4
type input "Away in PH [DATE]-[DATE]"
type textarea "63F Co-morbidities: DM HTN HLD CKD G1/A2 Hepatic steatosis Gallbladder polyp/so…"
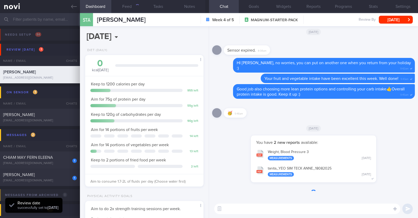
scroll to position [53, 106]
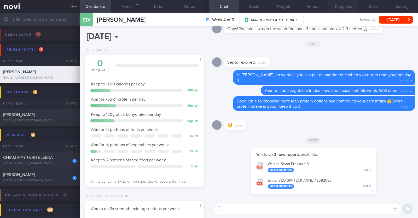
click at [341, 7] on button "Programs" at bounding box center [344, 6] width 30 height 13
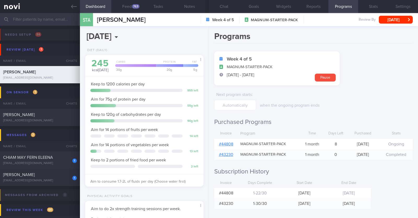
scroll to position [53, 106]
click at [227, 142] on link "# 44808" at bounding box center [226, 144] width 14 height 4
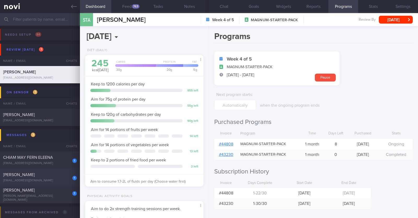
click at [30, 177] on div "1 Marisa Low ptysn7dyn6@privaterelay.appleid.com" at bounding box center [40, 177] width 80 height 10
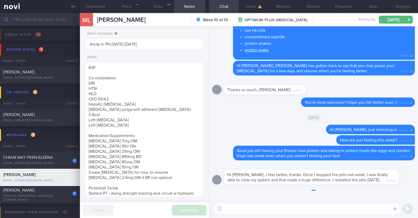
type textarea "47F PMHx: Fatty liver Ryblesus 14mg Weight training 3 times per week (30-40 min…"
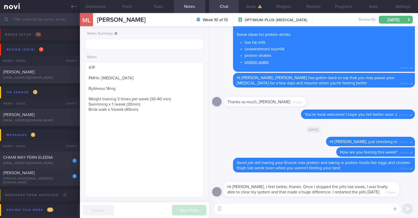
click at [255, 207] on textarea at bounding box center [307, 208] width 186 height 10
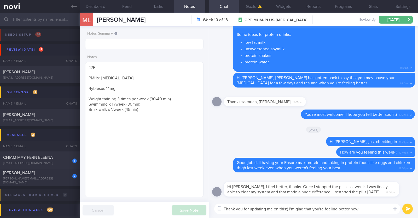
type textarea "Thank you for updating me on this:) I'm glad that you're feeling better now!"
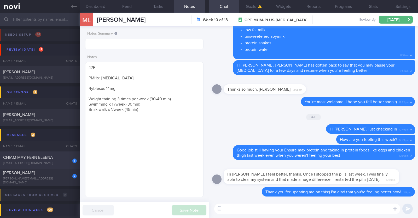
click at [55, 155] on div "CHIAM MAY FERN ELEENA" at bounding box center [39, 157] width 72 height 5
type textarea "49F L4-5 slip disc (many years) -> sees physio Wegovy 1mg BFT gym program (alte…"
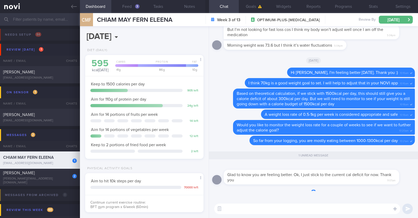
scroll to position [59, 104]
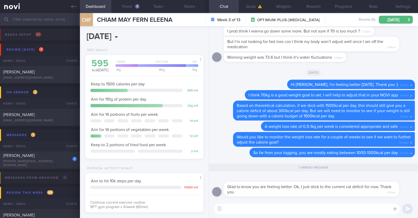
click at [332, 205] on textarea at bounding box center [307, 208] width 186 height 10
type textarea "You're most welcome!"
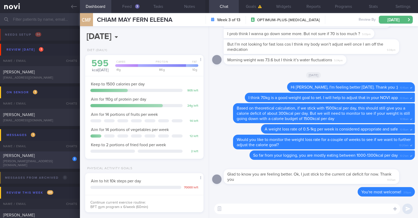
click at [59, 158] on div "Rowena Ferareza" at bounding box center [39, 155] width 72 height 5
type textarea "48F Comorbidities: Fibroids Anaemic ? HLD ? Blood sugar Nil meds Wegovy 0.25mg …"
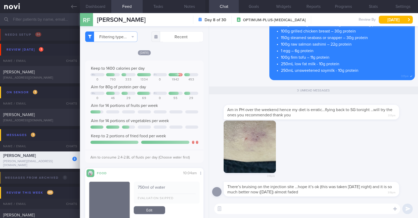
click at [282, 210] on textarea at bounding box center [307, 208] width 186 height 10
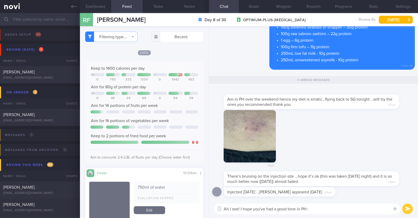
type textarea "Ah I see! I hope you've had a good time in PH :)"
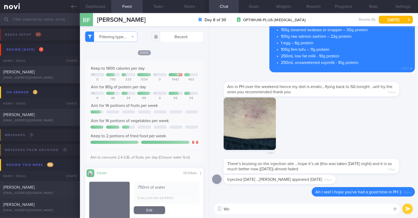
type textarea "W"
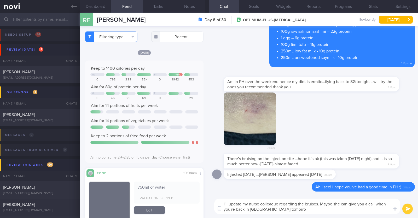
type textarea "I'll update my nurse colleague regarding the bruises. Maybe she can give you a …"
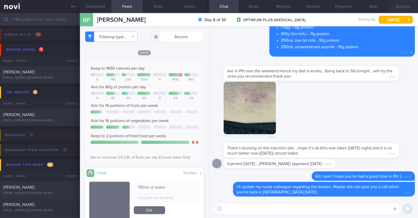
click at [407, 8] on button "Settings" at bounding box center [404, 6] width 30 height 13
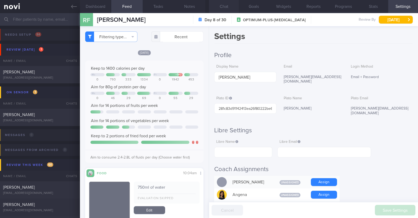
click at [228, 7] on button "Chat" at bounding box center [224, 6] width 30 height 13
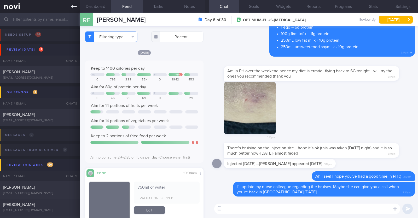
click at [76, 5] on icon at bounding box center [74, 7] width 6 height 6
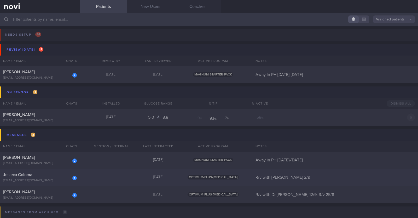
click at [42, 182] on div "1 Jesieca Coloma [EMAIL_ADDRESS][DOMAIN_NAME] [DATE] OPTIMUM-PLUS-[MEDICAL_DATA…" at bounding box center [209, 176] width 418 height 17
select select "7"
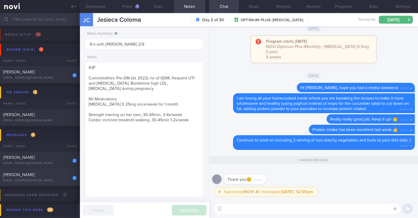
click at [27, 177] on div "2 [PERSON_NAME] [EMAIL_ADDRESS][DOMAIN_NAME]" at bounding box center [40, 177] width 80 height 10
type input "R/v with Dr [PERSON_NAME] 12/9. R/v 25/8"
type textarea "37M Co-morbidities OSA - [MEDICAL_DATA] [MEDICAL_DATA] Hepatic [MEDICAL_DATA] […"
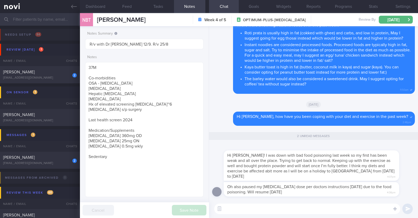
click at [354, 207] on textarea at bounding box center [307, 208] width 186 height 10
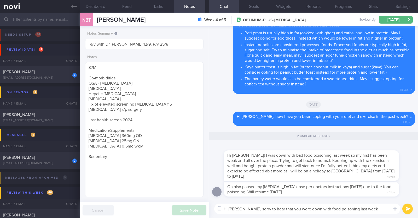
type textarea "Hi [PERSON_NAME], sorry to hear that you were down with food poisoning last wee…"
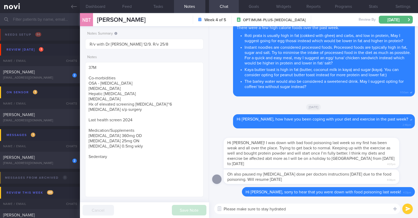
type textarea "Please make sure to stay hydrated"
select select "7"
type textarea "Please make sure to stay hydrated and try to prioritise your protein intake"
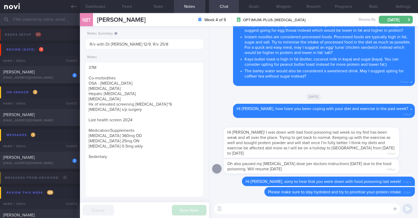
click at [279, 210] on textarea at bounding box center [307, 208] width 186 height 10
type textarea "Great to also hear that you've bought some protein powder :)"
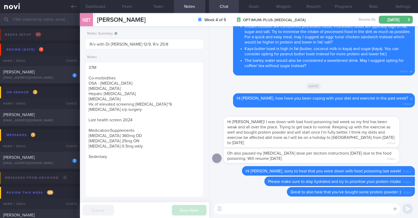
paste textarea "If it is quite hard to eat due to the nausea, try taking some protein-containin…"
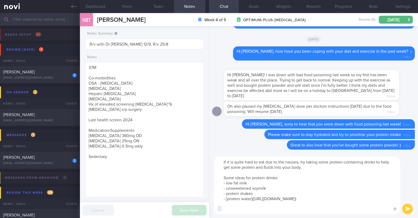
drag, startPoint x: 278, startPoint y: 161, endPoint x: 297, endPoint y: 162, distance: 19.1
click at [297, 162] on textarea "If it is quite hard to eat due to the nausea, try taking some protein-containin…" at bounding box center [307, 184] width 186 height 57
type textarea "If it is quite hard to eat due to poor appetite, try taking some protein-contai…"
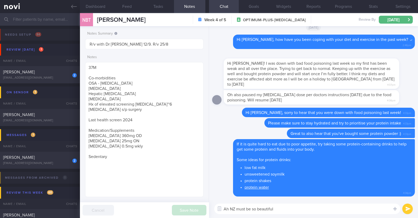
click at [231, 207] on textarea "Ah NZ must be so beautiful" at bounding box center [307, 208] width 186 height 10
drag, startPoint x: 306, startPoint y: 208, endPoint x: 285, endPoint y: 208, distance: 21.2
click at [285, 208] on textarea "Ah the weather in [GEOGRAPHIC_DATA] must be so beautiful" at bounding box center [307, 208] width 186 height 10
click at [275, 207] on textarea "Ah the weather in [GEOGRAPHIC_DATA] shoul dbe really good" at bounding box center [307, 208] width 186 height 10
click at [312, 207] on textarea "Ah the weather in [GEOGRAPHIC_DATA] should be really good" at bounding box center [307, 208] width 186 height 10
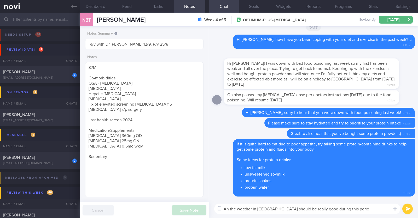
type textarea "Ah the weather in [GEOGRAPHIC_DATA] should be really good during this period"
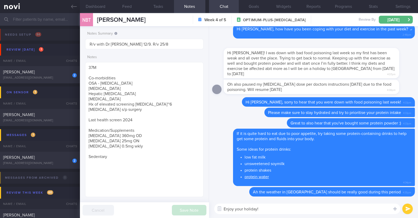
type textarea "Enjoy your holiday!!"
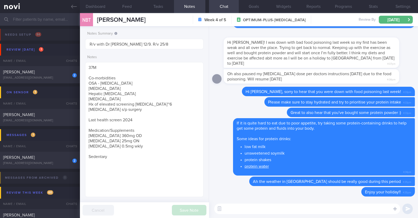
click at [273, 208] on textarea at bounding box center [307, 208] width 186 height 10
click at [323, 211] on textarea "Allow me to leave you with some healthy diet tips whil eon holiday" at bounding box center [307, 208] width 186 height 10
click at [350, 210] on textarea "Allow me to leave you with some healthy diet tips while on holiday" at bounding box center [307, 208] width 186 height 10
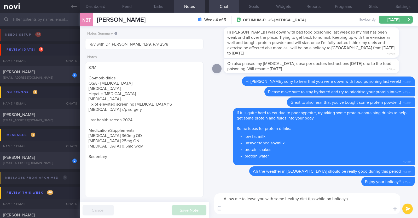
paste textarea "- Focus on your overall intake while you are traveling instead of individual me…"
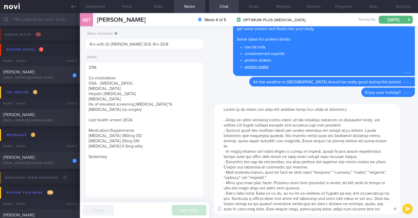
drag, startPoint x: 224, startPoint y: 129, endPoint x: 347, endPoint y: 152, distance: 125.0
click at [347, 152] on textarea at bounding box center [307, 159] width 186 height 110
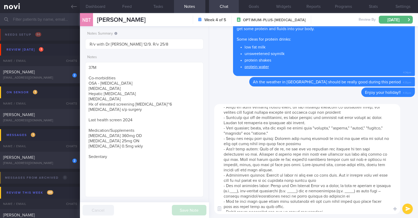
scroll to position [32, 0]
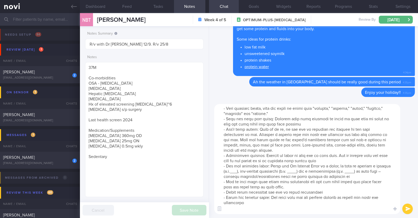
drag, startPoint x: 222, startPoint y: 197, endPoint x: 375, endPoint y: 176, distance: 154.7
click at [375, 176] on textarea at bounding box center [307, 159] width 186 height 110
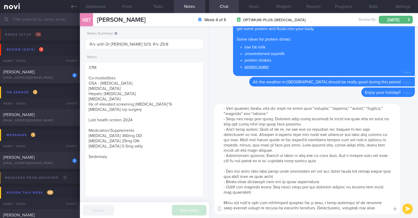
type textarea "Allow me to leave you with some healthy diet tips while on holiday:) - Focus on…"
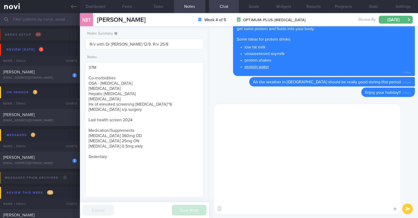
scroll to position [0, 0]
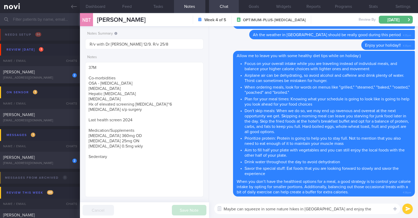
click at [246, 207] on textarea "Maybe can squeeze in some nature hikes in NZ and enjoy the breathtaking scenery" at bounding box center [307, 208] width 186 height 10
click at [386, 209] on textarea "Maybe can also squeeze in some nature hikes in NZ and enjoy the breathtaking sc…" at bounding box center [307, 208] width 186 height 10
paste textarea "😊"
type textarea "Maybe can also squeeze in some nature hikes in NZ and enjoy the breathtaking sc…"
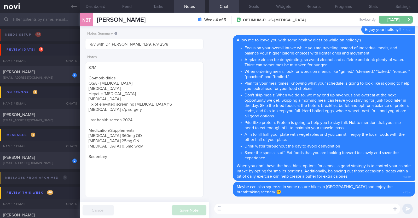
click at [395, 16] on button "[DATE]" at bounding box center [396, 20] width 34 height 8
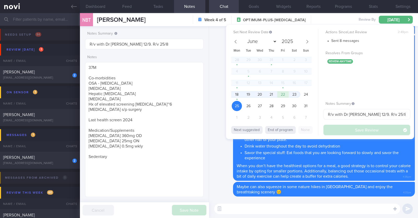
click at [217, 131] on div "Delete Allow me to leave you with some healthy diet tips while on holiday:) Foc…" at bounding box center [313, 107] width 203 height 145
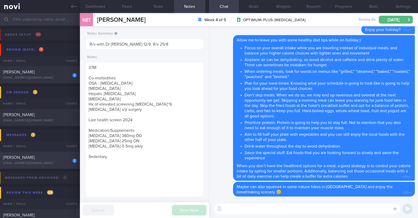
click at [55, 159] on div "[PERSON_NAME]" at bounding box center [39, 157] width 72 height 5
type input "Away in PH [DATE]-[DATE]"
type textarea "63F Co-morbidities: DM HTN HLD CKD G1/A2 Hepatic [MEDICAL_DATA] [MEDICAL_DATA] …"
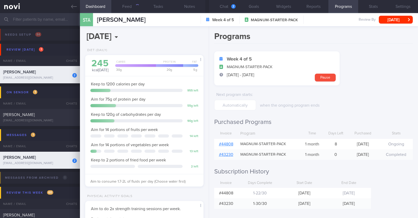
scroll to position [53, 106]
click at [224, 6] on button "Chat 2" at bounding box center [224, 6] width 30 height 13
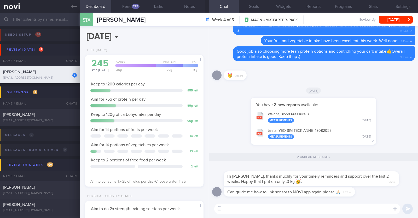
scroll to position [53, 106]
click at [281, 211] on textarea at bounding box center [307, 208] width 186 height 10
click at [277, 208] on textarea "Hi Anne, welcome back to SIngapore" at bounding box center [307, 208] width 186 height 10
click at [295, 207] on textarea "Hi Anne, welcome back to Singapore" at bounding box center [307, 208] width 186 height 10
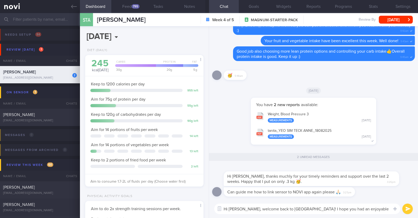
paste textarea "😀"
type textarea "Hi [PERSON_NAME], welcome back to [GEOGRAPHIC_DATA]! I hope you had an enjoyabl…"
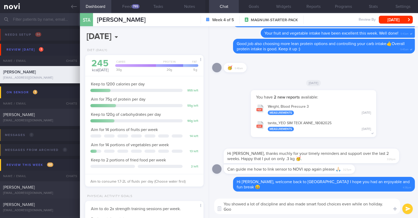
scroll to position [0, 0]
click at [247, 208] on textarea "You showed a lot of discipline and also made smart food choices even while on h…" at bounding box center [307, 205] width 186 height 15
click at [286, 209] on textarea "You showed a lot of discipline and also made smart food choices even while on h…" at bounding box center [307, 205] width 186 height 15
paste textarea "👍"
type textarea "You showed a lot of discipline and also made smart food choices even while on h…"
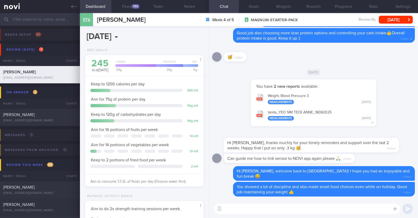
click at [234, 207] on textarea at bounding box center [307, 208] width 186 height 10
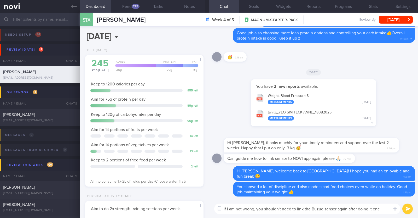
type textarea "If I am not wrong, you shouldn't need to link the Buzud sensor again after doin…"
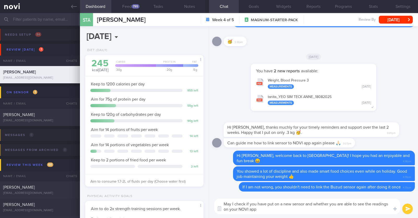
type textarea "May I check if you have put on a new sensor and whether you are able to see the…"
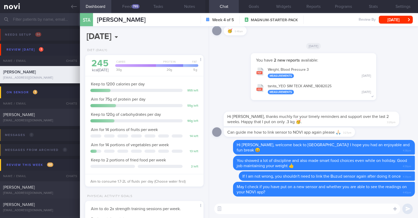
click at [254, 209] on textarea at bounding box center [307, 208] width 186 height 10
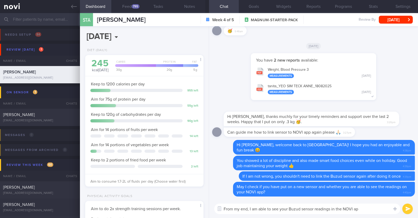
type textarea "From my end, I am able to see your Buzud sensor readings in the NOVI app"
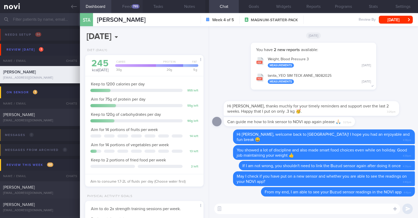
click at [132, 9] on button "Feed 795" at bounding box center [126, 6] width 31 height 13
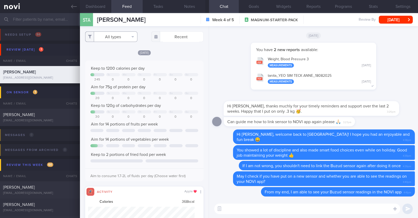
click at [130, 39] on button "All types" at bounding box center [111, 36] width 52 height 10
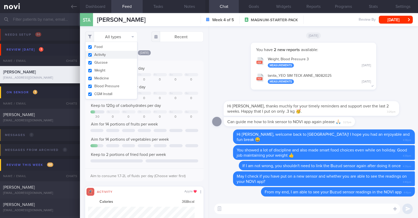
click at [116, 56] on button "Activity" at bounding box center [112, 55] width 52 height 8
checkbox input "false"
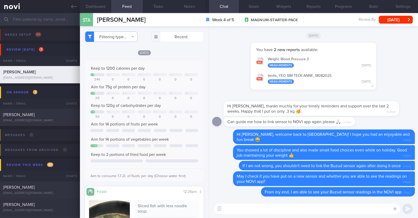
select select "7"
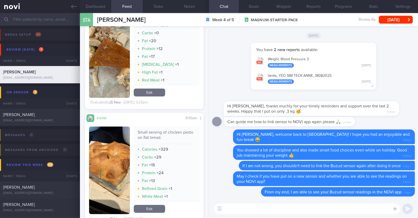
scroll to position [621, 0]
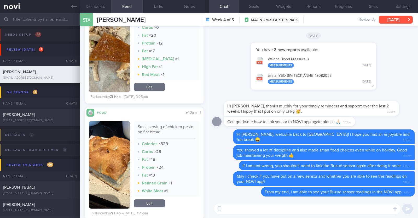
click at [395, 21] on button "[DATE]" at bounding box center [396, 20] width 34 height 8
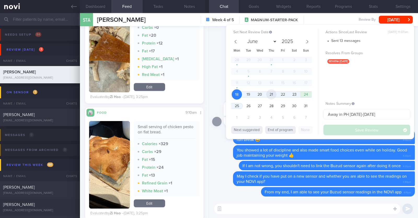
click at [276, 95] on span "21" at bounding box center [272, 94] width 10 height 10
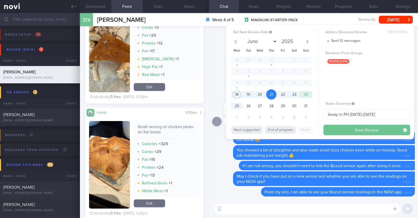
click at [341, 133] on button "Save Review" at bounding box center [367, 130] width 87 height 10
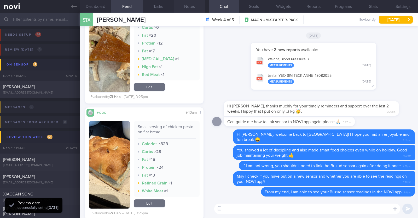
scroll to position [53, 106]
click at [191, 7] on button "Notes" at bounding box center [189, 6] width 31 height 13
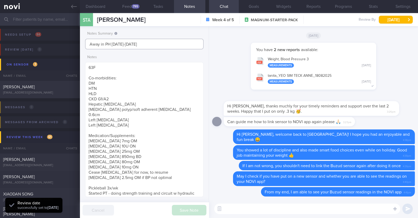
drag, startPoint x: 143, startPoint y: 45, endPoint x: 0, endPoint y: 44, distance: 142.6
click at [0, 44] on div "Patients New Users Coaches Assigned patients Assigned patients All active patie…" at bounding box center [209, 115] width 418 height 205
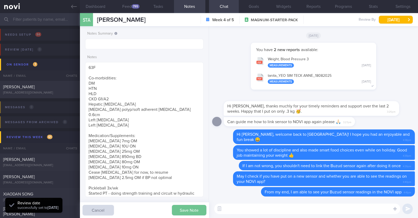
click at [176, 209] on button "Save Note" at bounding box center [189, 210] width 35 height 10
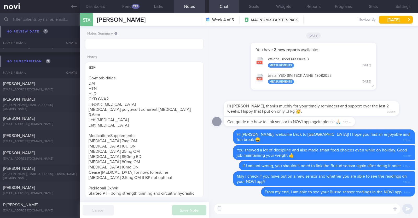
scroll to position [1807, 0]
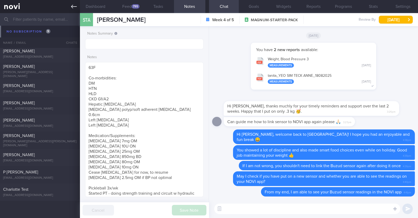
click at [73, 2] on link at bounding box center [40, 6] width 80 height 13
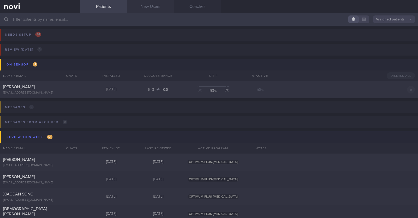
click at [152, 9] on link "New Users" at bounding box center [150, 6] width 47 height 13
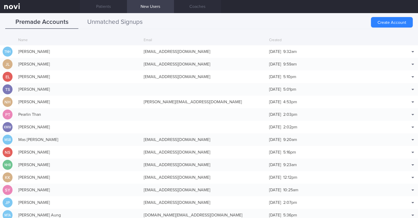
click at [123, 21] on button "Unmatched Signups" at bounding box center [114, 22] width 73 height 13
